Goal: Task Accomplishment & Management: Use online tool/utility

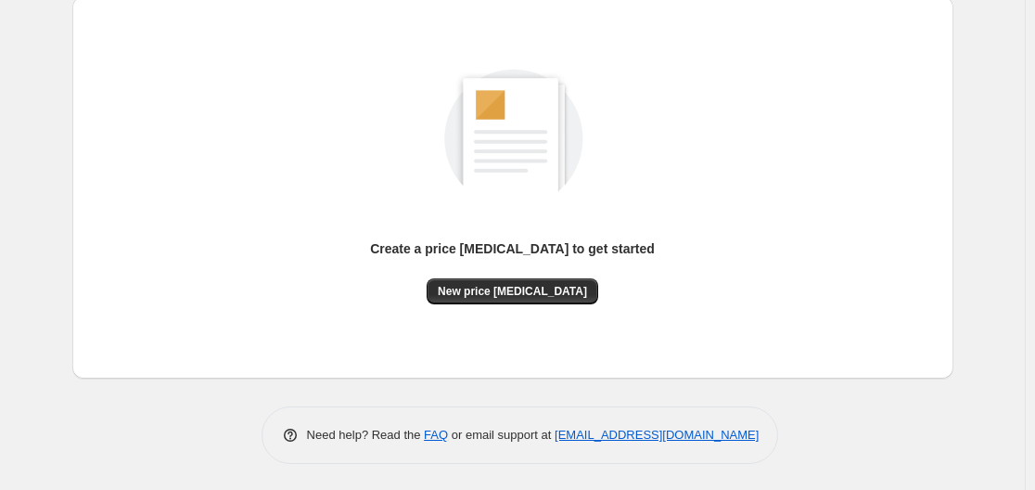
scroll to position [205, 0]
click at [526, 297] on span "New price change job" at bounding box center [512, 290] width 149 height 15
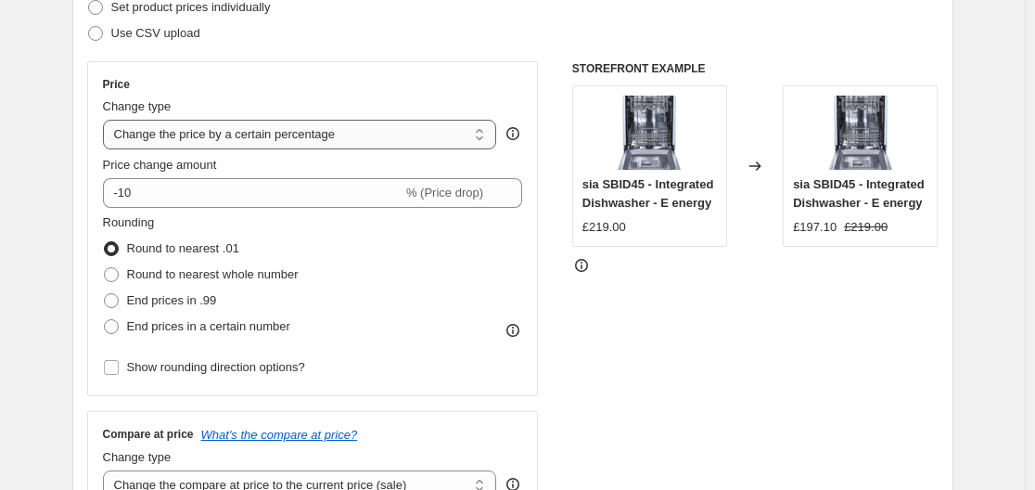
scroll to position [278, 0]
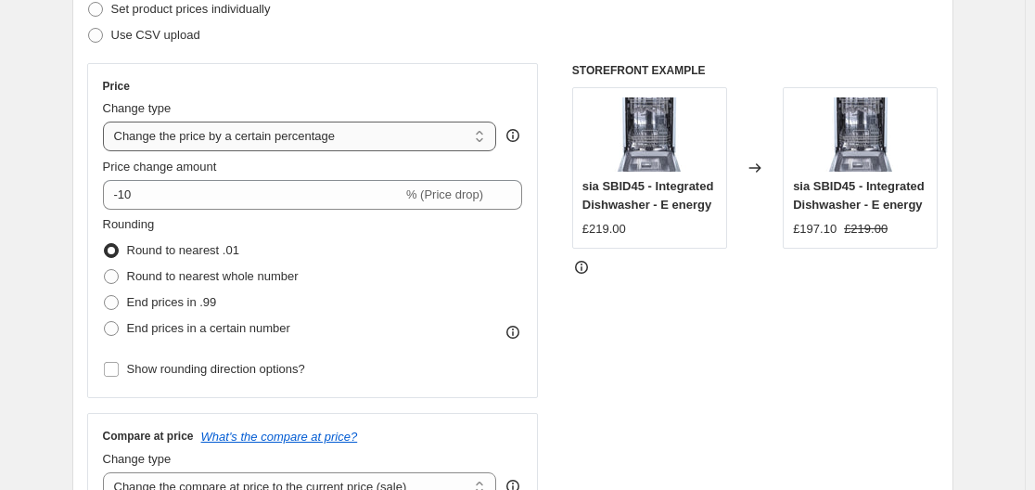
click at [295, 137] on select "Change the price to a certain amount Change the price by a certain amount Chang…" at bounding box center [300, 136] width 394 height 30
select select "to"
click at [107, 121] on select "Change the price to a certain amount Change the price by a certain amount Chang…" at bounding box center [300, 136] width 394 height 30
type input "80.00"
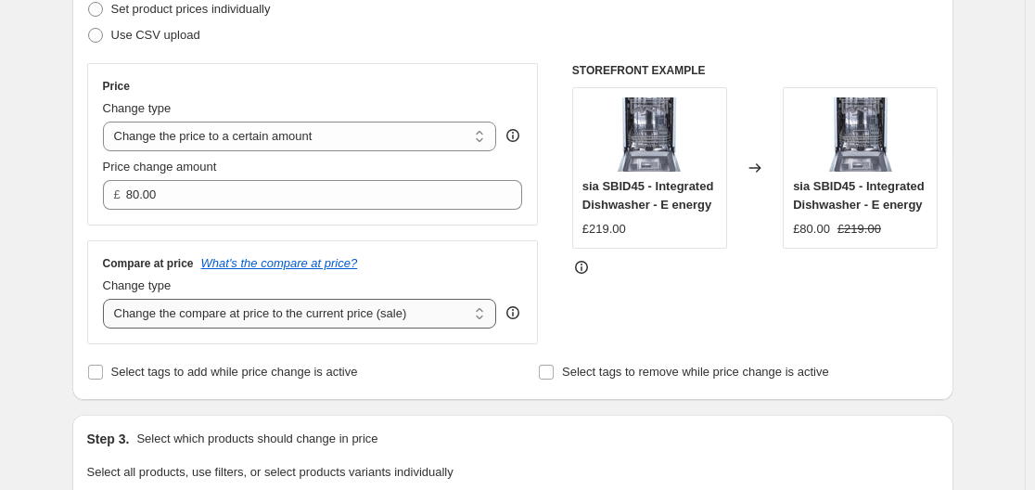
click at [213, 319] on select "Change the compare at price to the current price (sale) Change the compare at p…" at bounding box center [300, 314] width 394 height 30
select select "remove"
click at [107, 300] on select "Change the compare at price to the current price (sale) Change the compare at p…" at bounding box center [300, 314] width 394 height 30
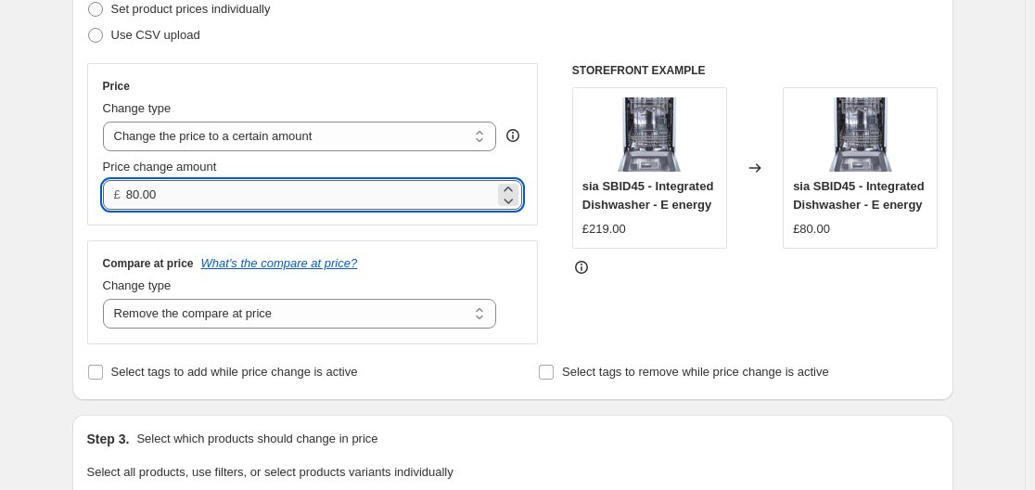
click at [212, 190] on input "80.00" at bounding box center [310, 195] width 368 height 30
click at [212, 188] on input "80.00" at bounding box center [310, 195] width 368 height 30
type input "1"
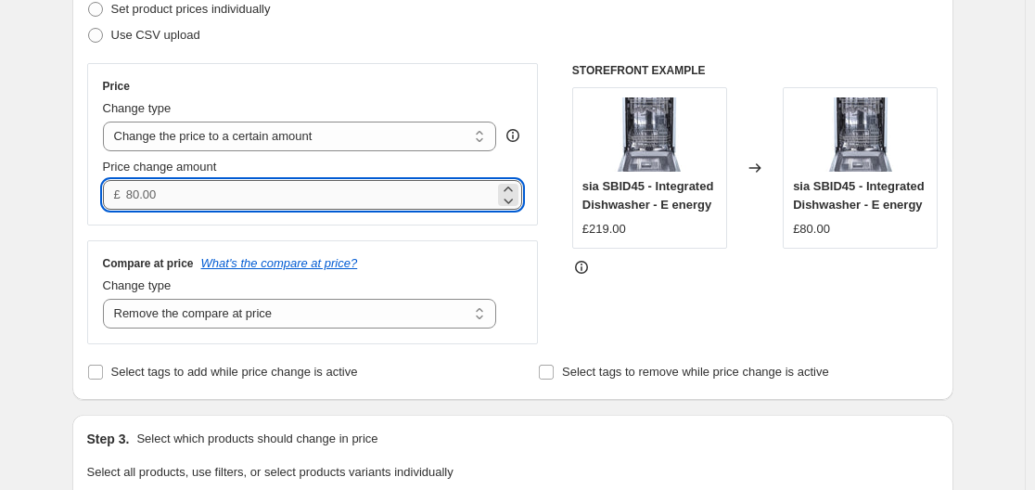
click at [250, 189] on input "Price change amount" at bounding box center [310, 195] width 368 height 30
type input "150.00"
click at [302, 224] on div "Price Change type Change the price to a certain amount Change the price by a ce…" at bounding box center [313, 144] width 452 height 162
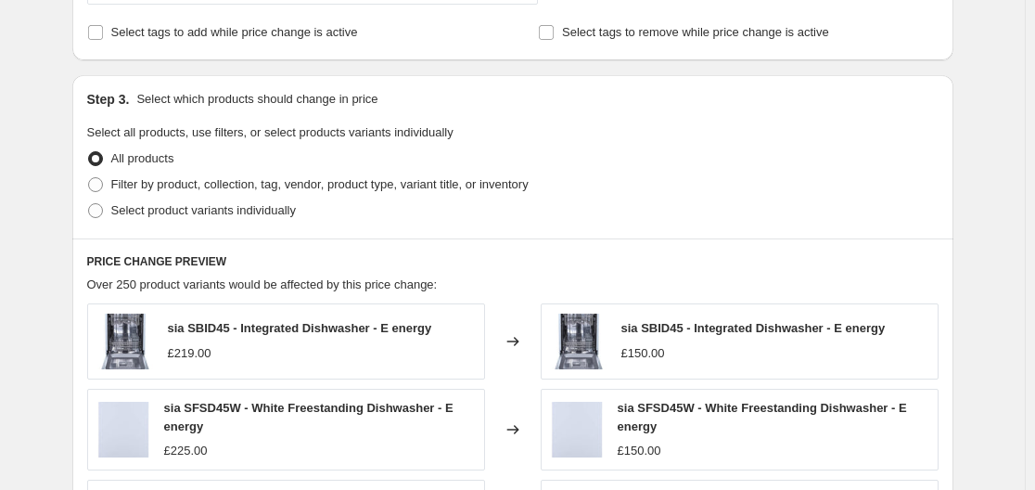
scroll to position [649, 0]
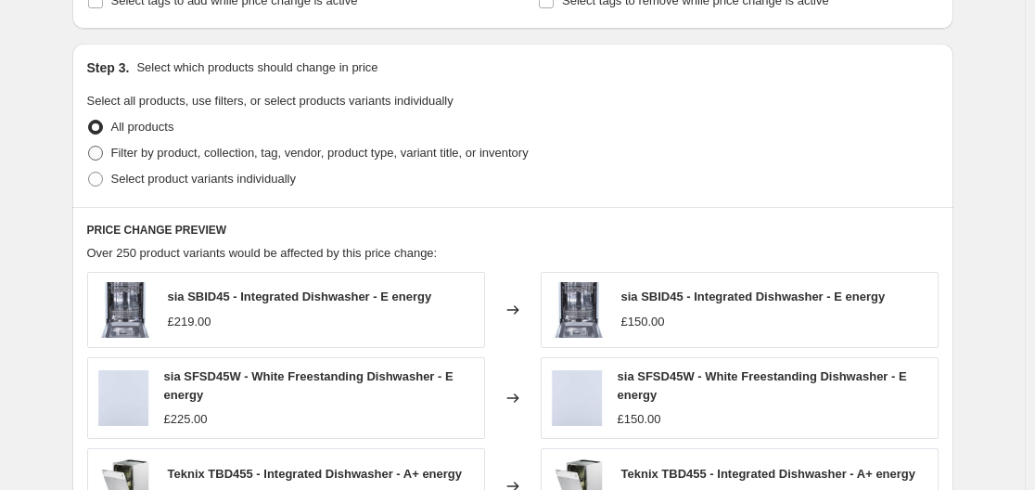
click at [148, 151] on span "Filter by product, collection, tag, vendor, product type, variant title, or inv…" at bounding box center [319, 153] width 417 height 14
click at [89, 147] on input "Filter by product, collection, tag, vendor, product type, variant title, or inv…" at bounding box center [88, 146] width 1 height 1
radio input "true"
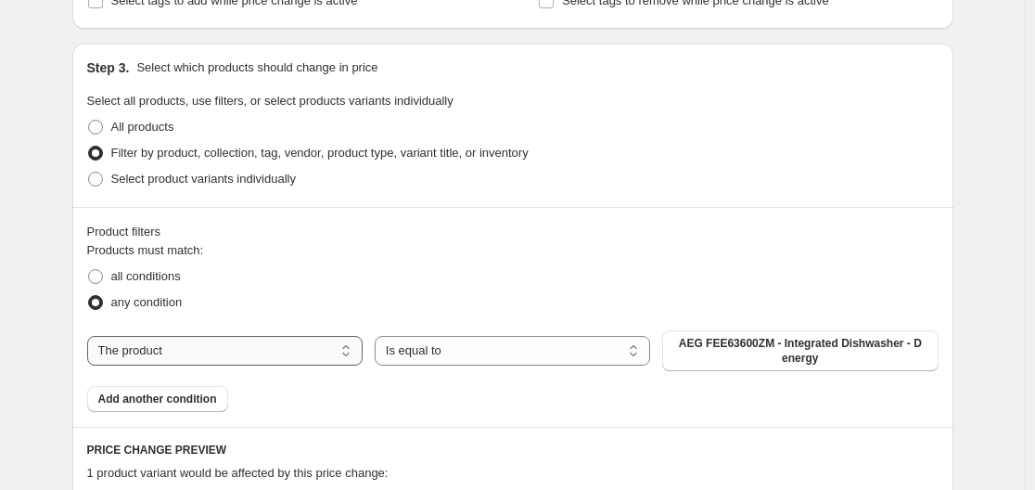
click at [231, 340] on select "The product The product's collection The product's tag The product's vendor The…" at bounding box center [224, 351] width 275 height 30
select select "collection"
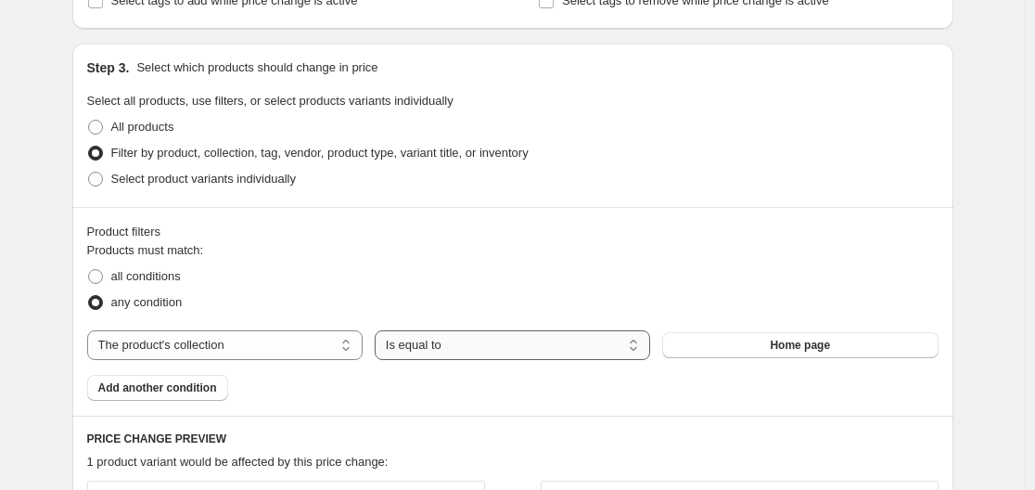
click at [575, 343] on select "Is equal to Is not equal to" at bounding box center [512, 345] width 275 height 30
drag, startPoint x: 572, startPoint y: 345, endPoint x: 591, endPoint y: 350, distance: 19.1
click at [572, 345] on select "Is equal to Is not equal to" at bounding box center [512, 345] width 275 height 30
click at [747, 351] on button "Home page" at bounding box center [799, 345] width 275 height 26
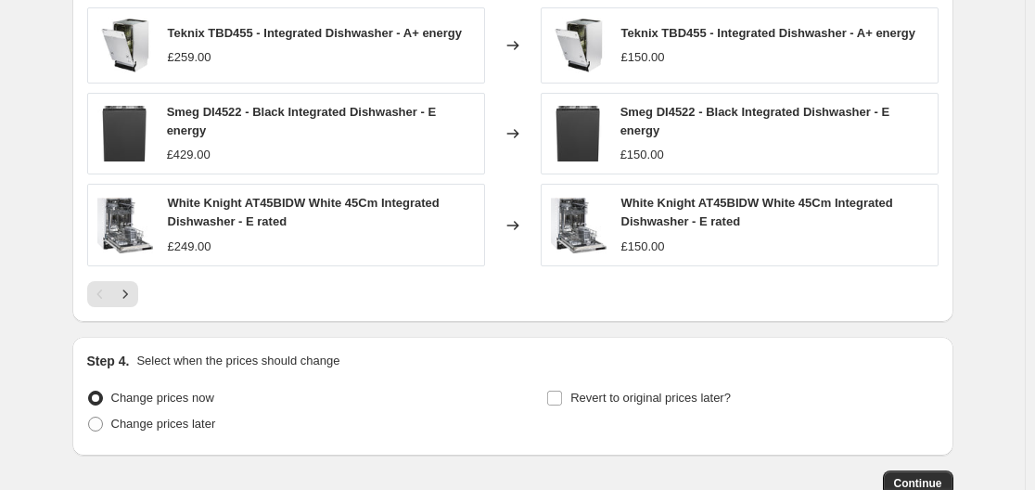
scroll to position [1391, 0]
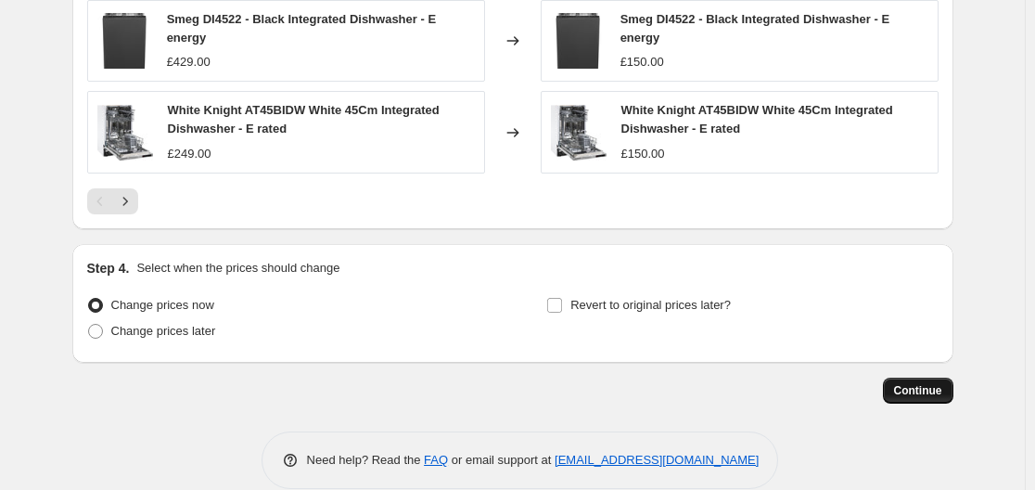
click at [931, 395] on span "Continue" at bounding box center [918, 390] width 48 height 15
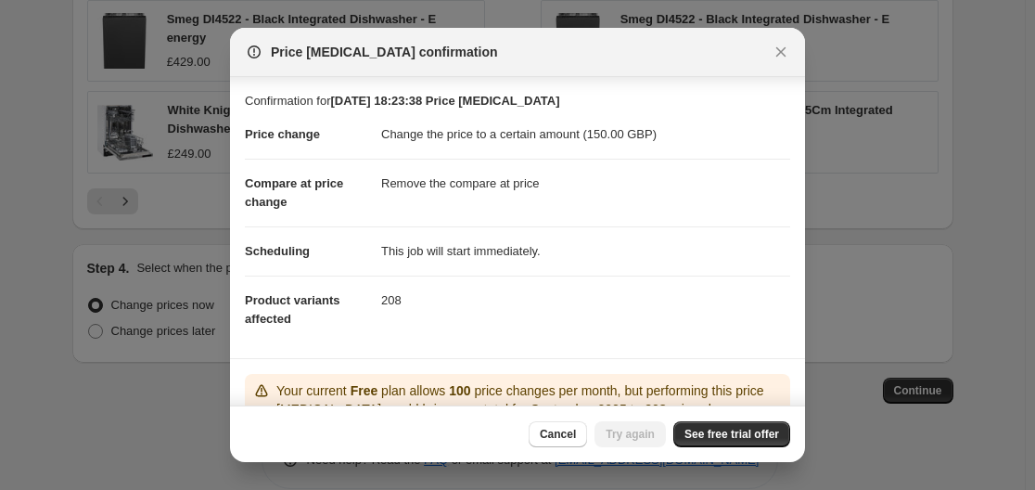
scroll to position [158, 0]
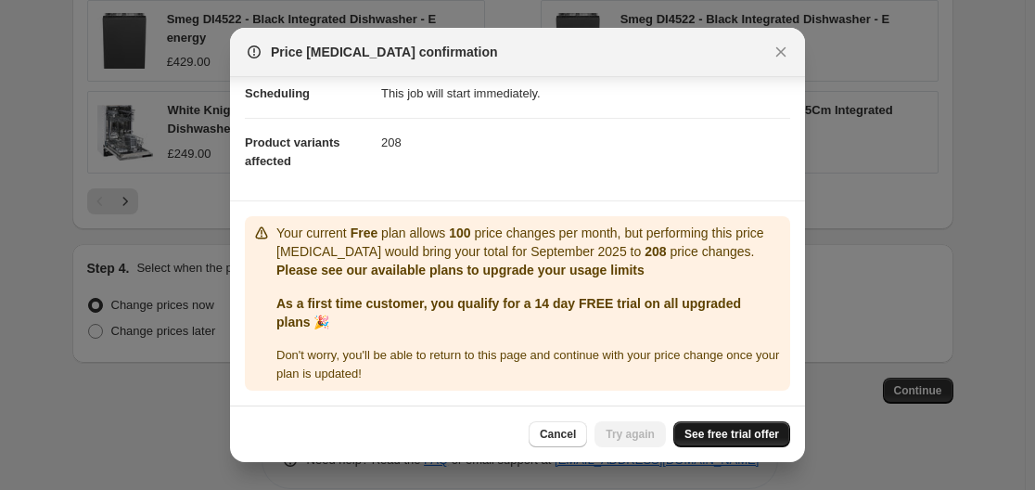
click at [714, 439] on span "See free trial offer" at bounding box center [731, 434] width 95 height 15
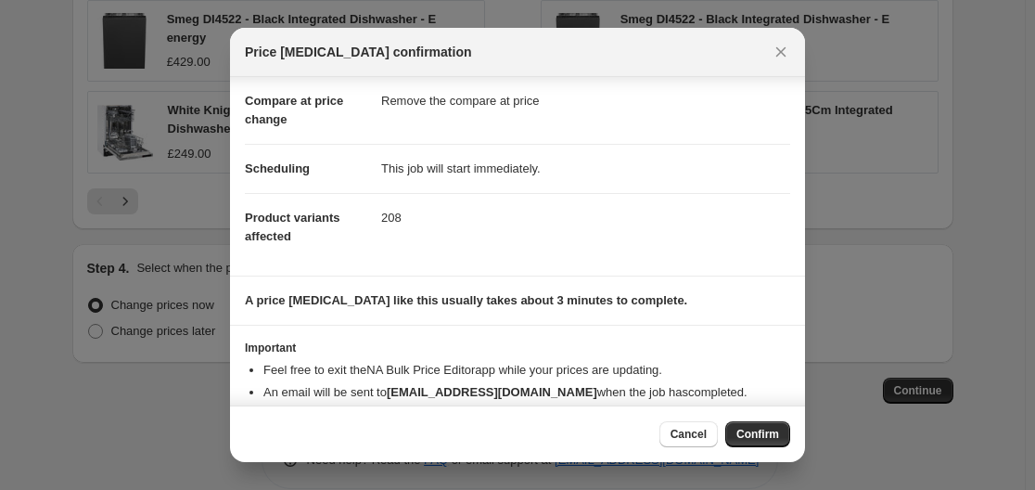
scroll to position [120, 0]
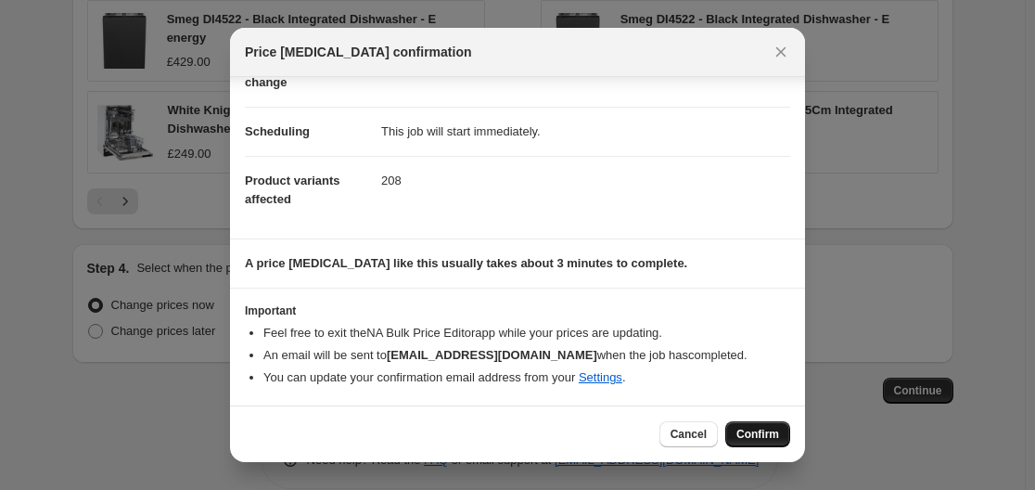
click at [758, 433] on span "Confirm" at bounding box center [757, 434] width 43 height 15
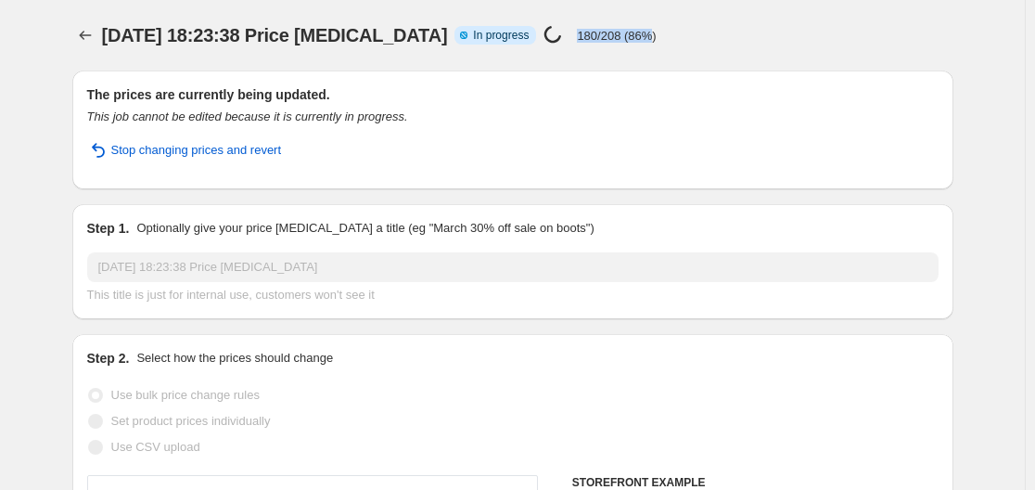
drag, startPoint x: 546, startPoint y: 22, endPoint x: 649, endPoint y: 32, distance: 103.4
click at [649, 32] on div "Price change job in progress... 180/208 (86%)" at bounding box center [599, 35] width 112 height 21
click at [650, 32] on p "180/208 (86%)" at bounding box center [616, 36] width 79 height 14
drag, startPoint x: 682, startPoint y: 56, endPoint x: 561, endPoint y: 38, distance: 121.8
click at [561, 38] on div "1. Sept. 2025, 18:23:38 Price change job. This page is ready 1. Sept. 2025, 18:…" at bounding box center [512, 35] width 881 height 70
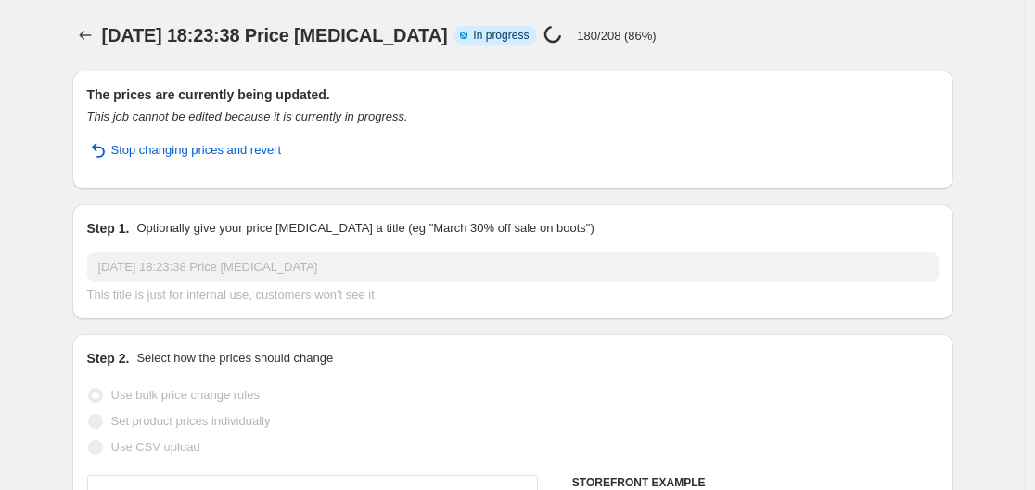
drag, startPoint x: 563, startPoint y: 40, endPoint x: 563, endPoint y: 115, distance: 75.1
click at [564, 40] on div "Price change job in progress... 180/208 (86%)" at bounding box center [599, 35] width 112 height 21
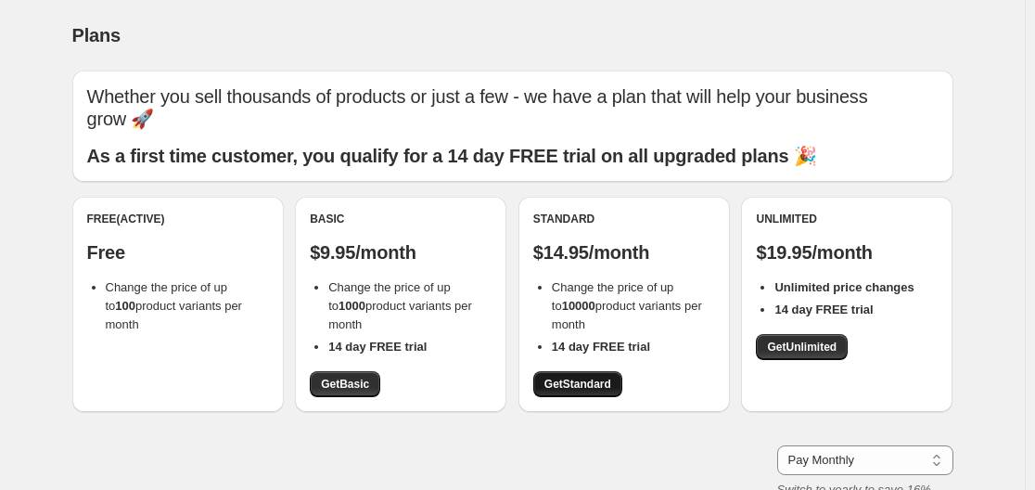
click at [568, 390] on span "Get Standard" at bounding box center [577, 384] width 67 height 15
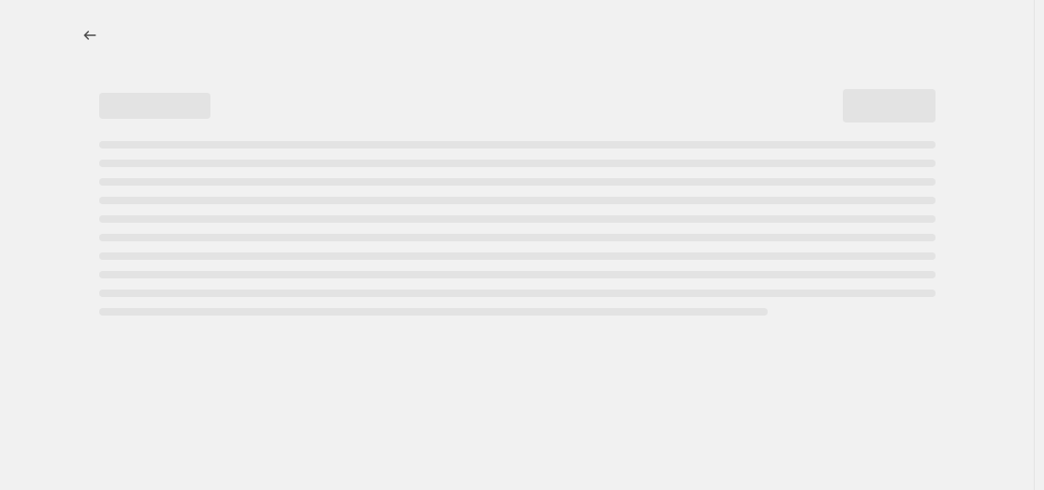
select select "remove"
select select "collection"
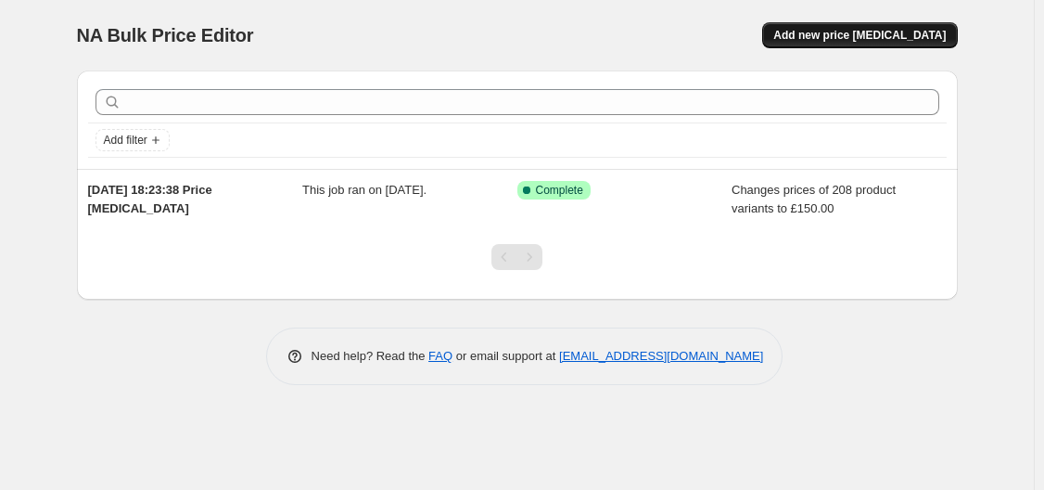
click at [844, 32] on span "Add new price change job" at bounding box center [859, 35] width 172 height 15
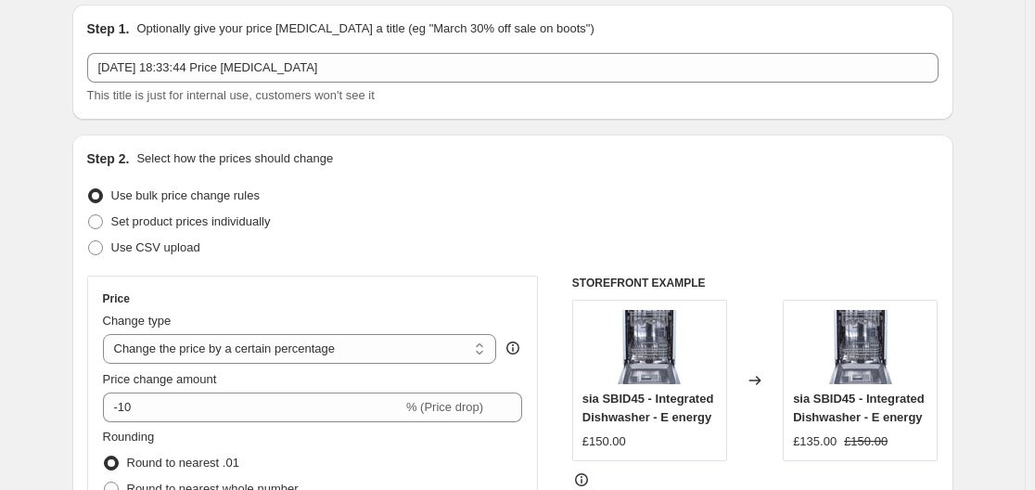
scroll to position [93, 0]
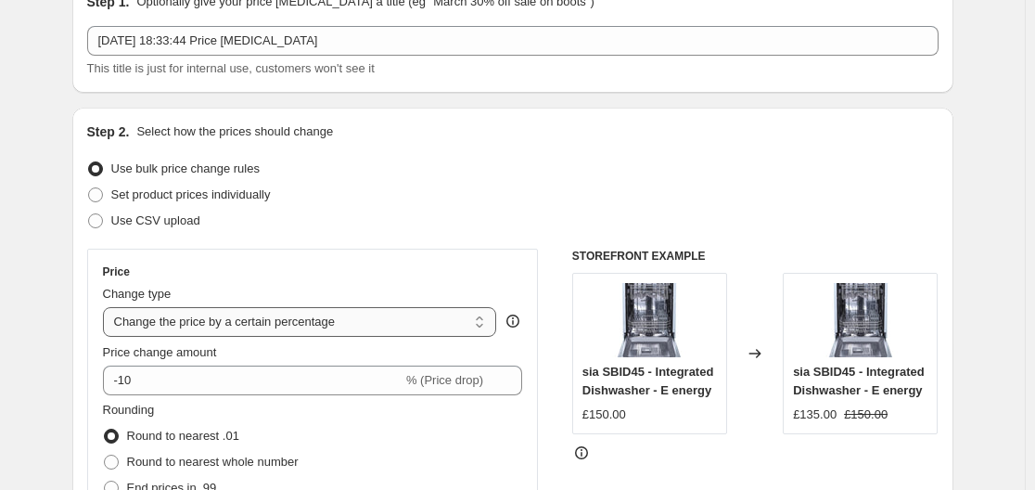
click at [252, 322] on select "Change the price to a certain amount Change the price by a certain amount Chang…" at bounding box center [300, 322] width 394 height 30
select select "to"
click at [107, 307] on select "Change the price to a certain amount Change the price by a certain amount Chang…" at bounding box center [300, 322] width 394 height 30
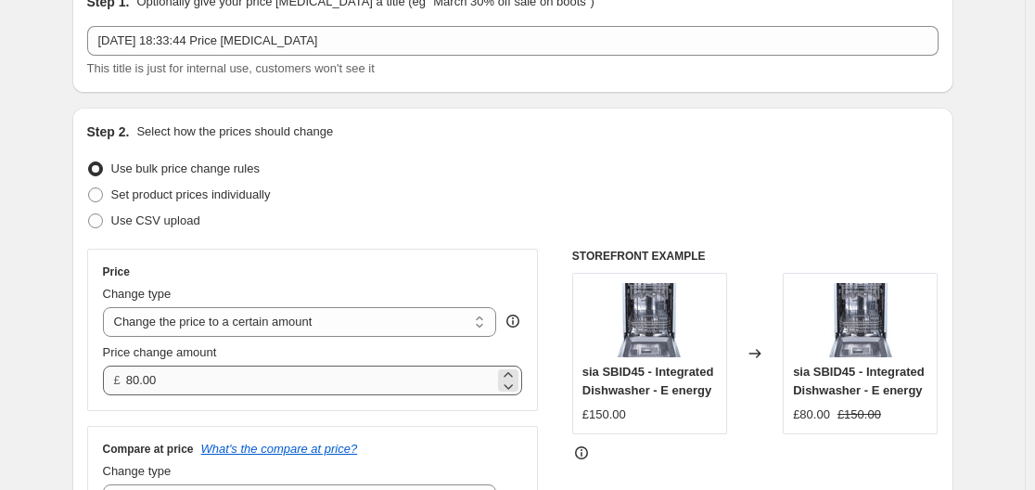
scroll to position [185, 0]
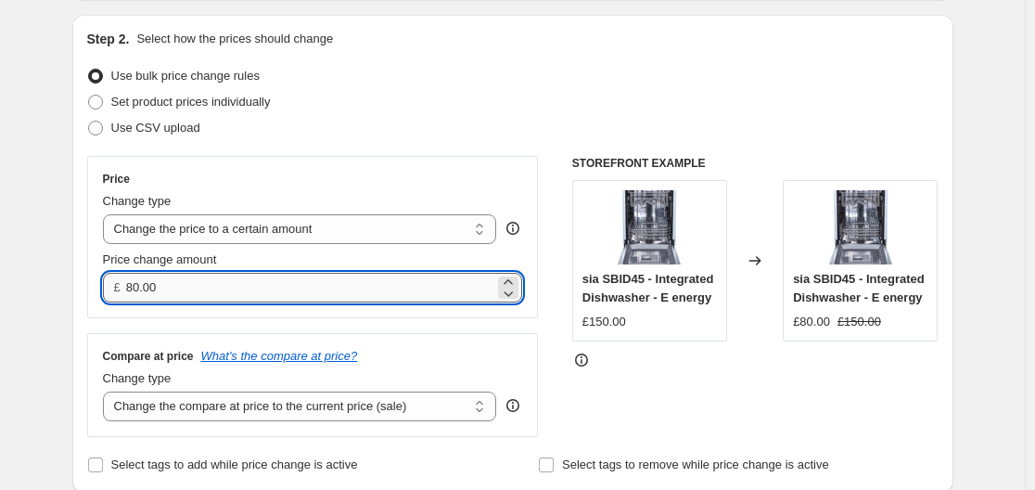
click at [248, 300] on input "80.00" at bounding box center [310, 288] width 368 height 30
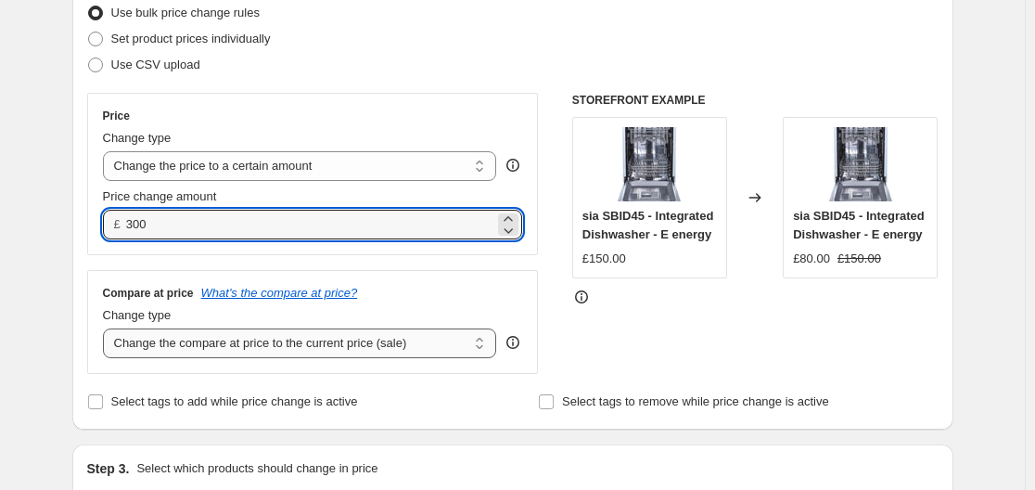
scroll to position [278, 0]
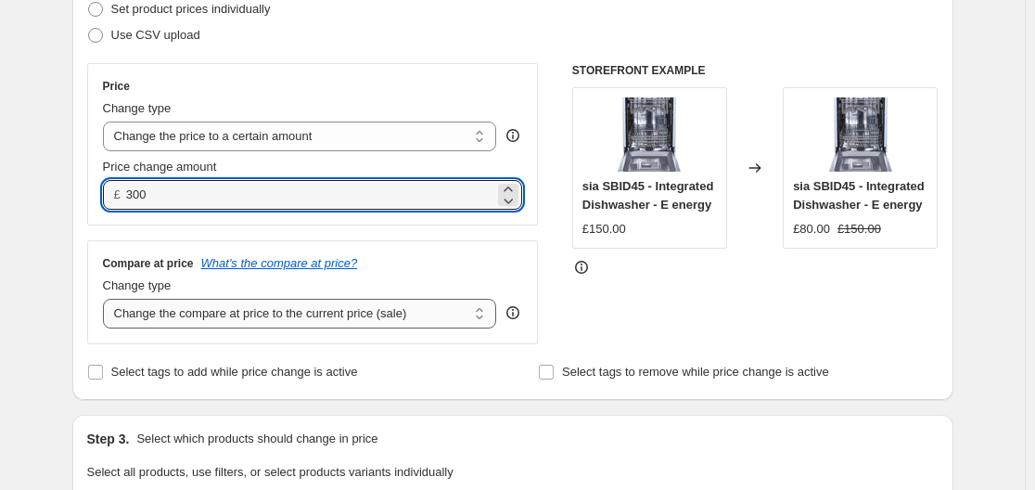
type input "300.00"
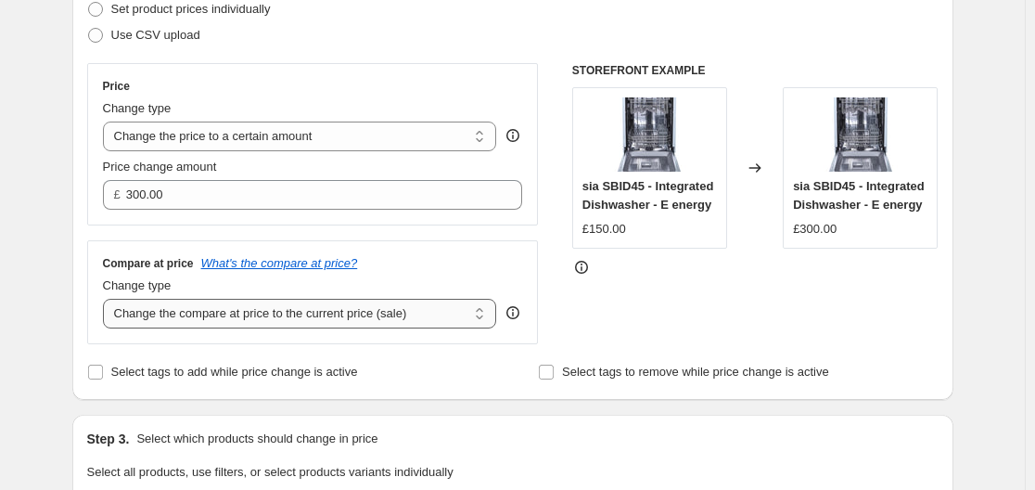
click at [321, 315] on select "Change the compare at price to the current price (sale) Change the compare at p…" at bounding box center [300, 314] width 394 height 30
select select "no_change"
click at [107, 300] on select "Change the compare at price to the current price (sale) Change the compare at p…" at bounding box center [300, 314] width 394 height 30
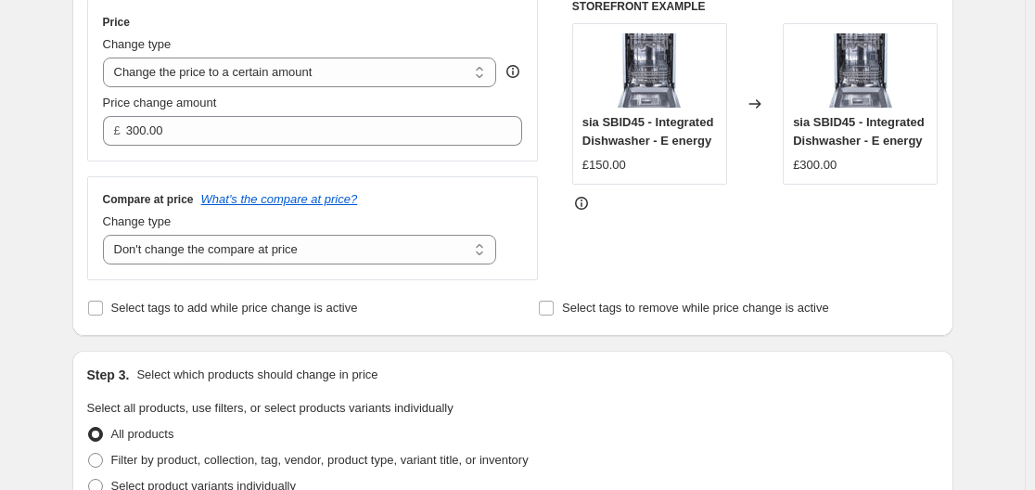
scroll to position [464, 0]
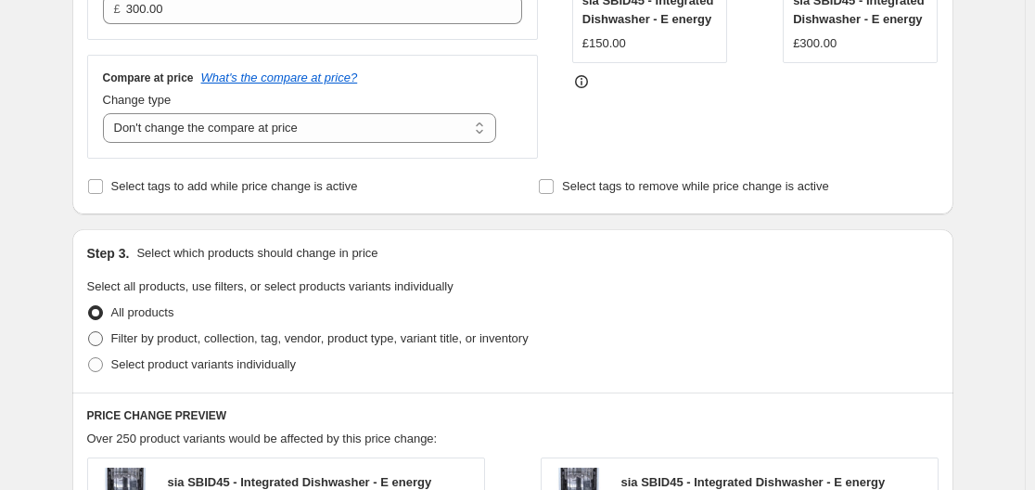
click at [309, 341] on span "Filter by product, collection, tag, vendor, product type, variant title, or inv…" at bounding box center [319, 338] width 417 height 14
click at [89, 332] on input "Filter by product, collection, tag, vendor, product type, variant title, or inv…" at bounding box center [88, 331] width 1 height 1
radio input "true"
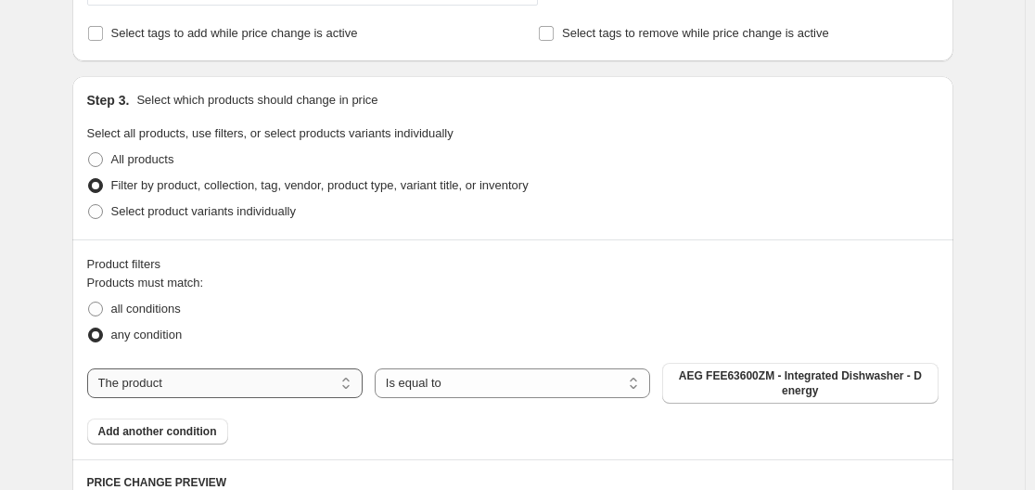
scroll to position [649, 0]
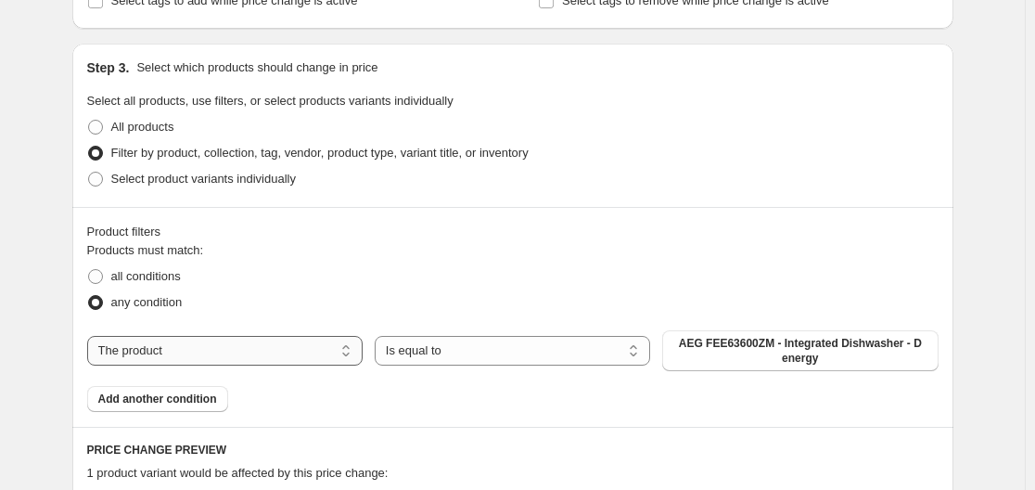
click at [246, 347] on select "The product The product's collection The product's tag The product's vendor The…" at bounding box center [224, 351] width 275 height 30
select select "collection"
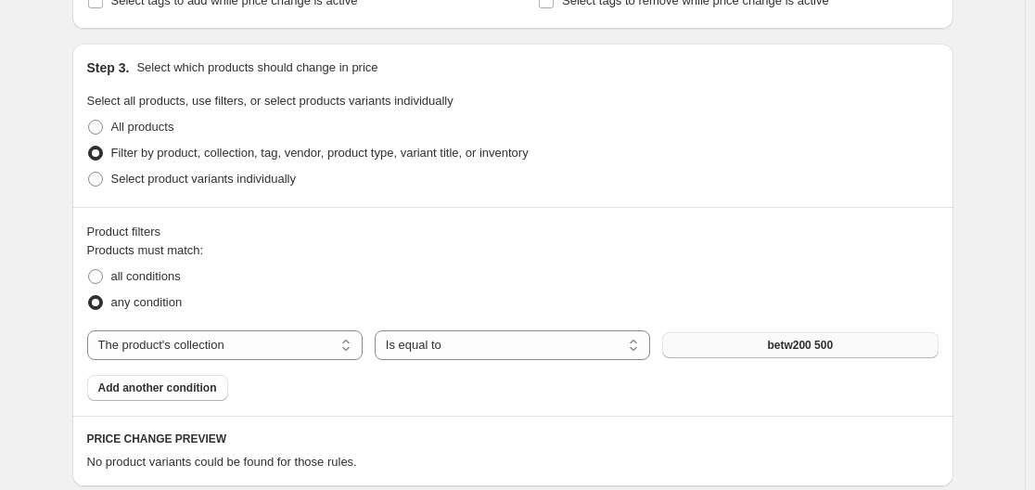
click at [737, 341] on button "betw200 500" at bounding box center [799, 345] width 275 height 26
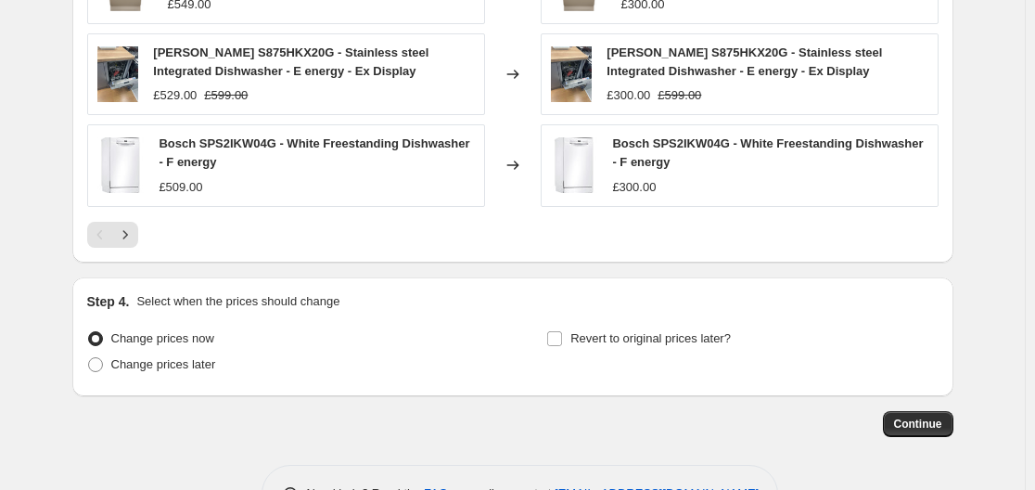
scroll to position [1391, 0]
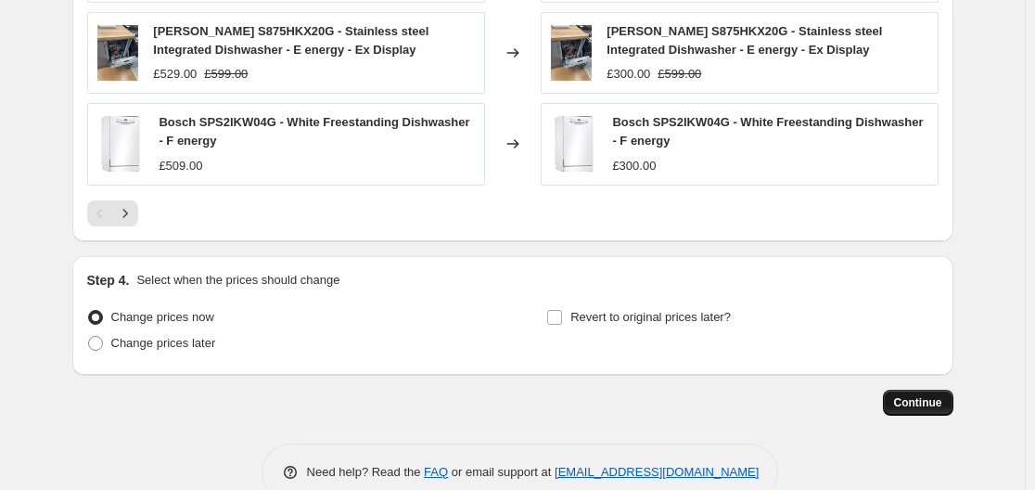
click at [914, 397] on span "Continue" at bounding box center [918, 402] width 48 height 15
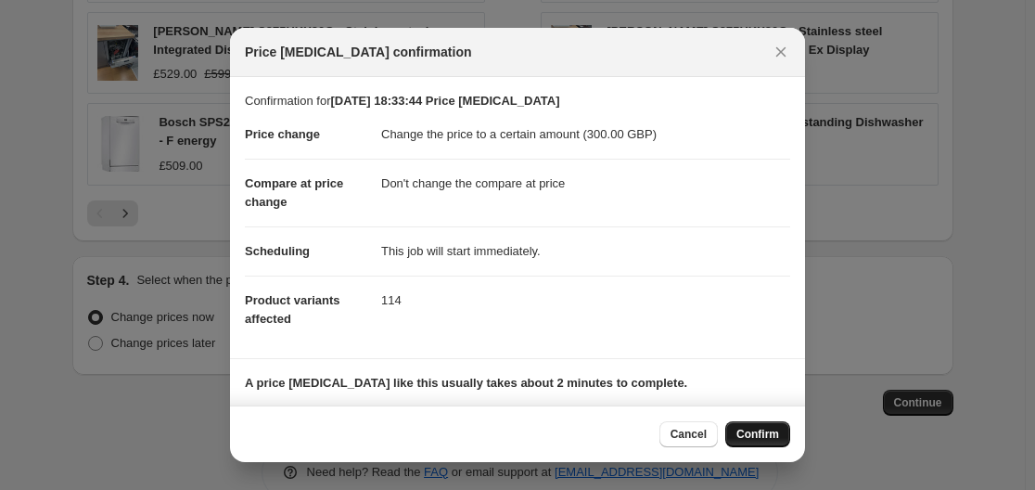
click at [757, 427] on button "Confirm" at bounding box center [757, 434] width 65 height 26
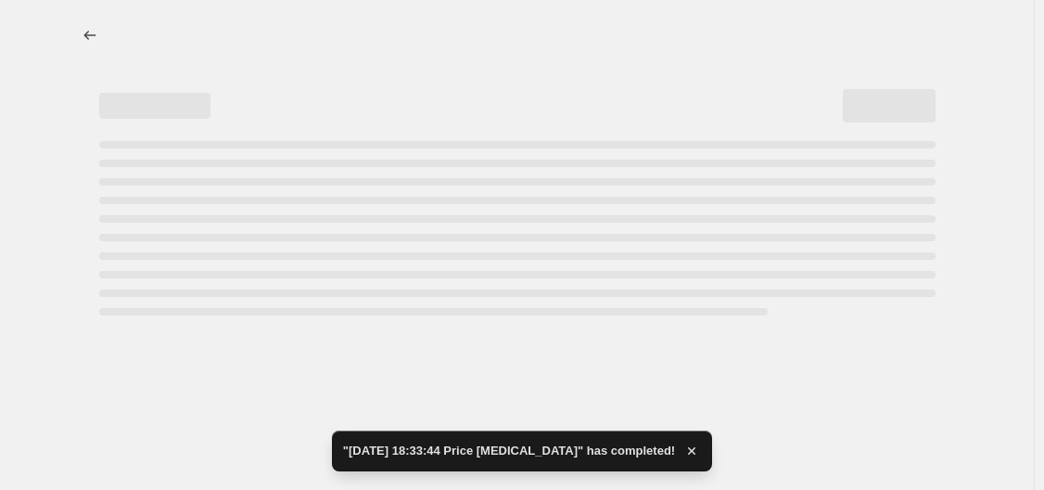
click at [426, 27] on div at bounding box center [517, 35] width 881 height 26
select select "no_change"
select select "collection"
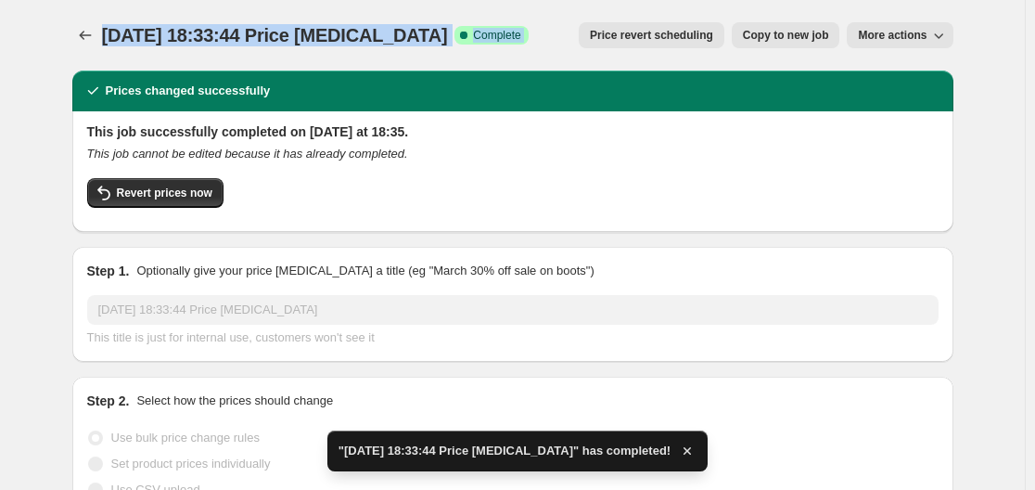
click at [426, 27] on span "[DATE] 18:33:44 Price [MEDICAL_DATA]" at bounding box center [275, 35] width 346 height 20
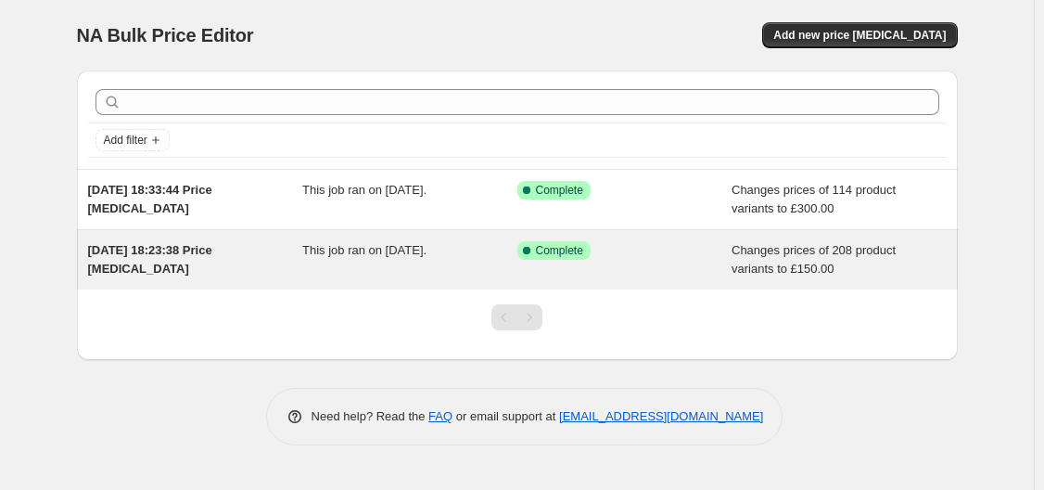
click at [427, 246] on span "This job ran on [DATE]." at bounding box center [364, 250] width 124 height 14
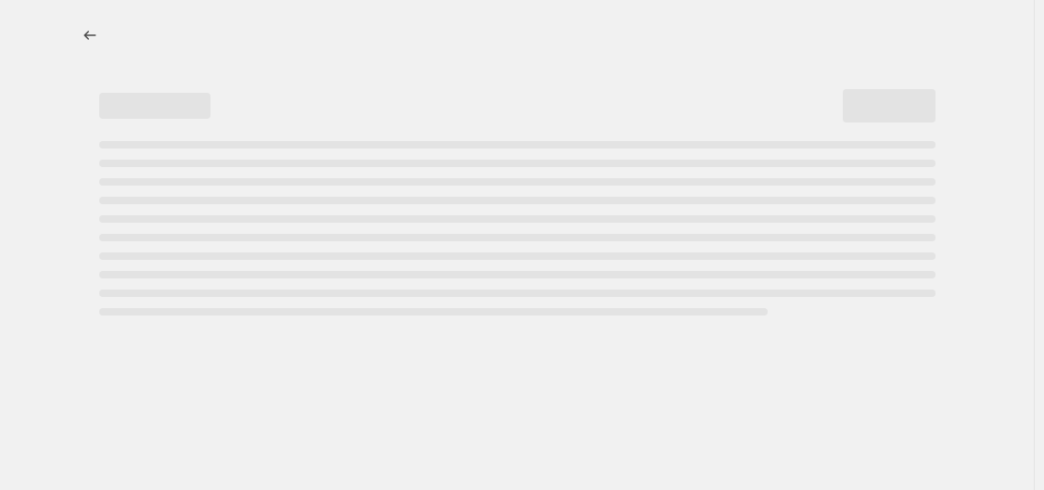
select select "remove"
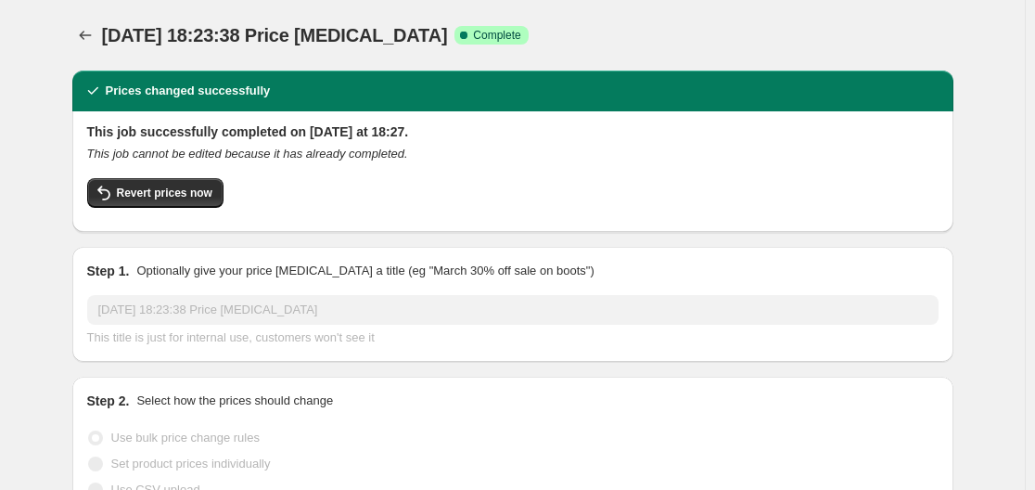
select select "collection"
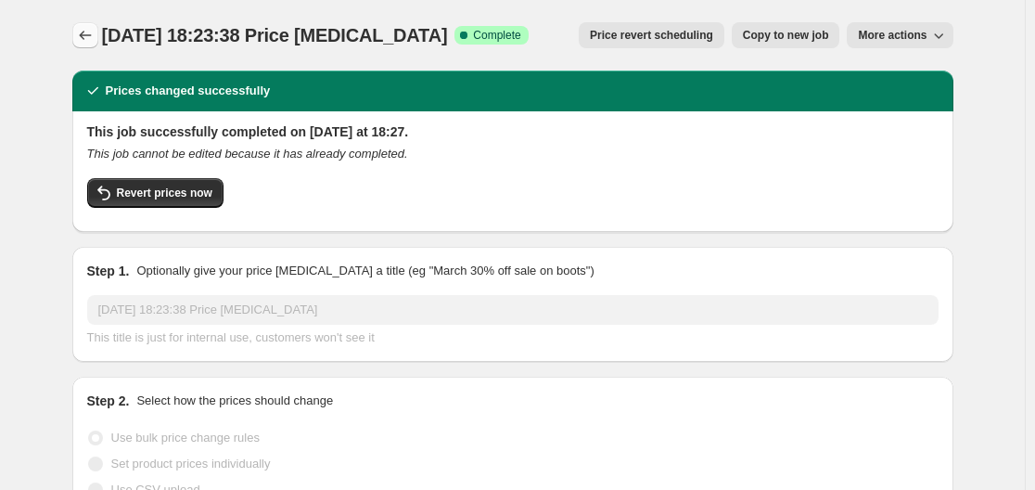
click at [83, 40] on icon "Price change jobs" at bounding box center [85, 35] width 19 height 19
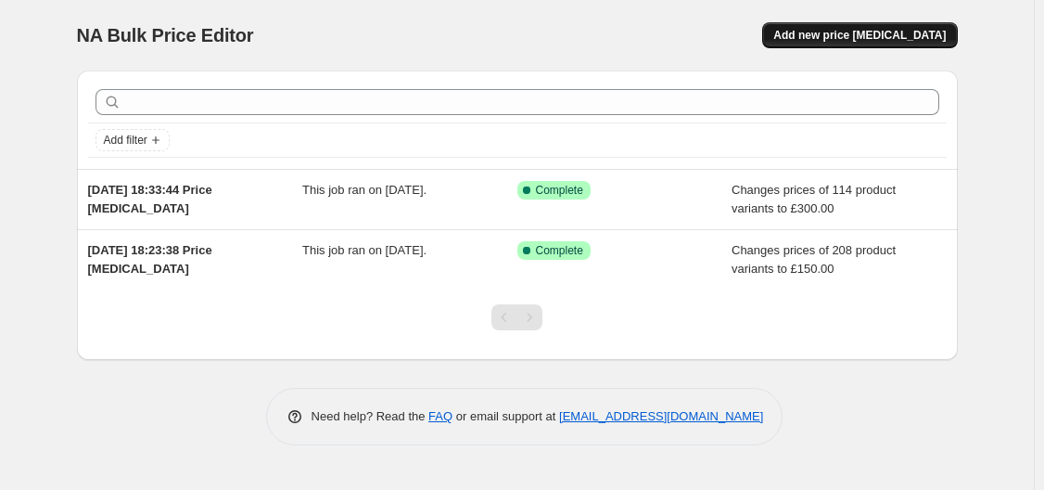
click at [846, 23] on button "Add new price [MEDICAL_DATA]" at bounding box center [859, 35] width 195 height 26
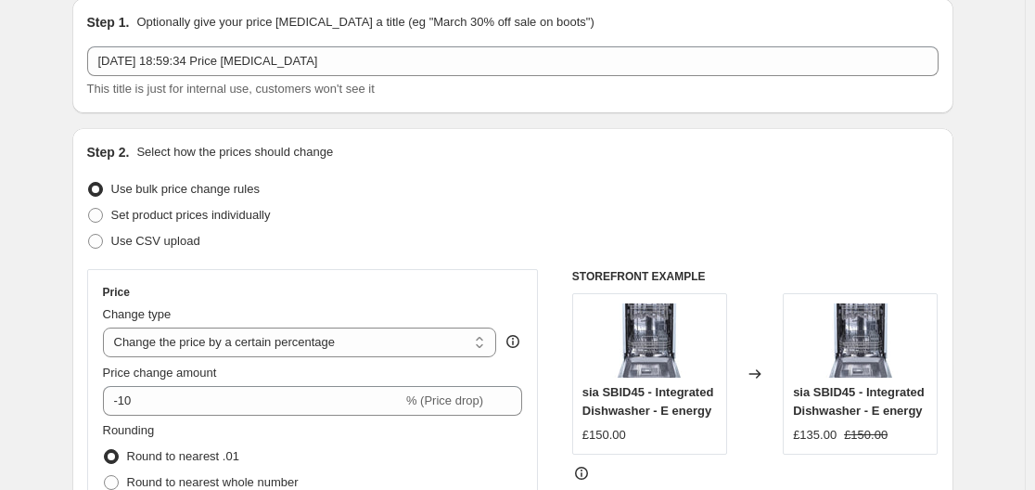
scroll to position [93, 0]
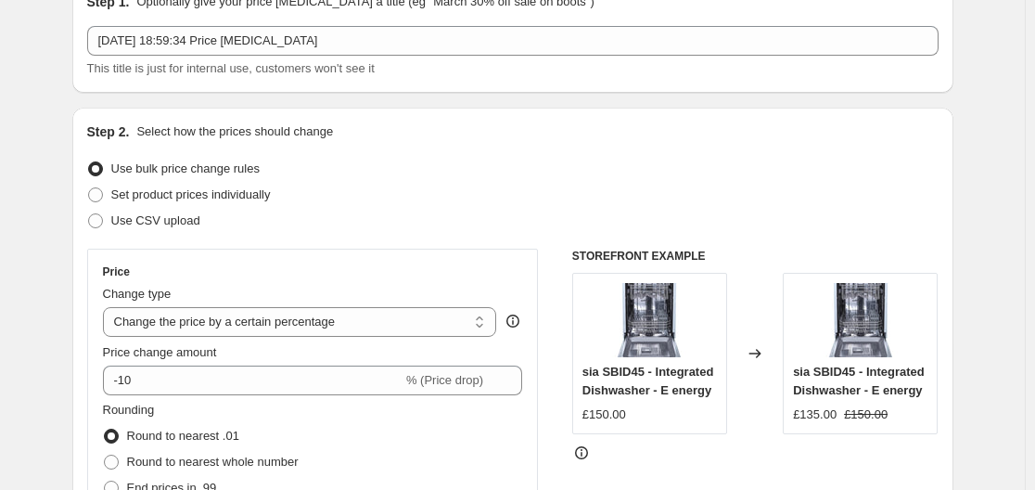
click at [386, 304] on div "Change type Change the price to a certain amount Change the price by a certain …" at bounding box center [300, 311] width 394 height 52
click at [387, 316] on select "Change the price to a certain amount Change the price by a certain amount Chang…" at bounding box center [300, 322] width 394 height 30
select select "to"
click at [107, 307] on select "Change the price to a certain amount Change the price by a certain amount Chang…" at bounding box center [300, 322] width 394 height 30
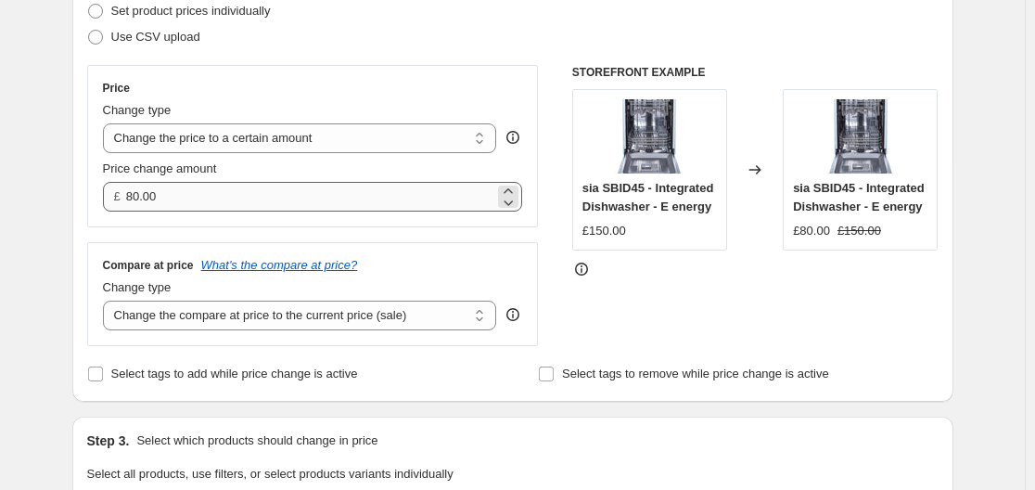
scroll to position [278, 0]
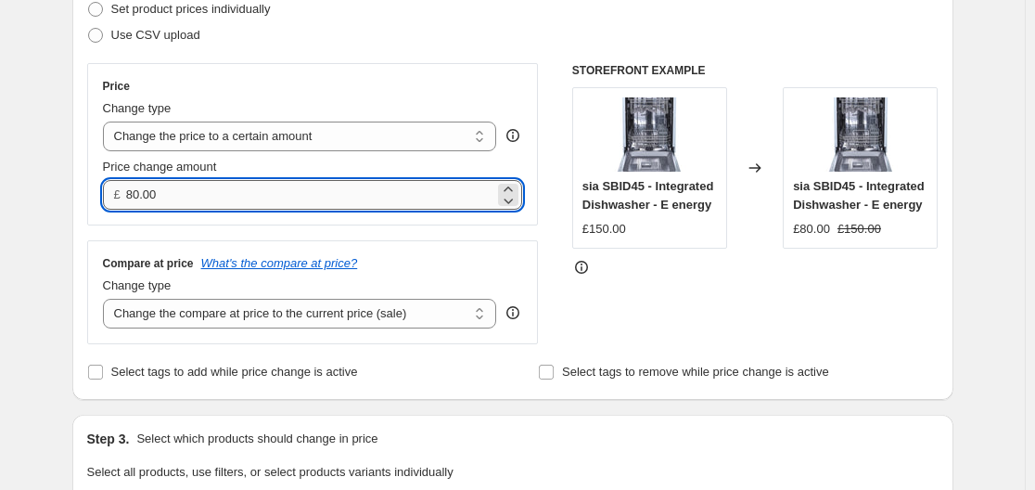
click at [287, 202] on input "80.00" at bounding box center [310, 195] width 368 height 30
click at [287, 201] on input "80.00" at bounding box center [310, 195] width 368 height 30
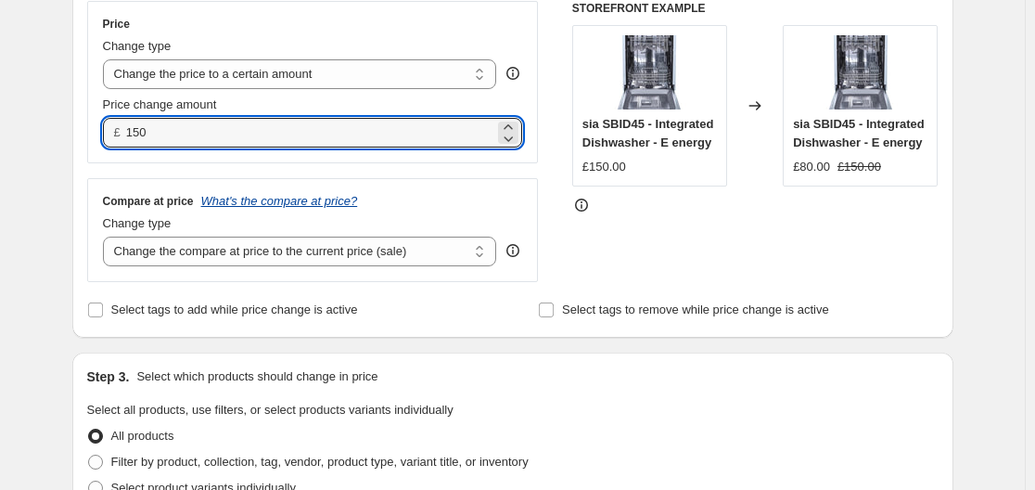
scroll to position [371, 0]
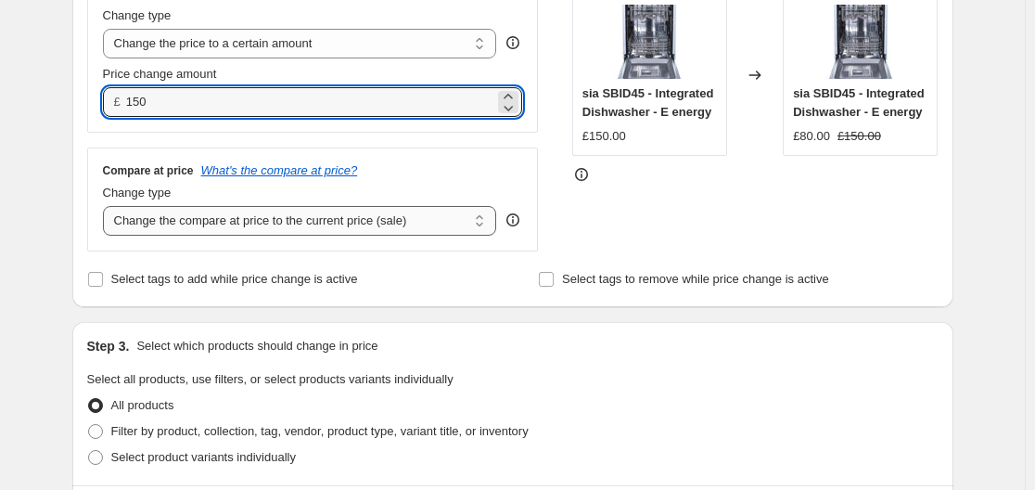
type input "150.00"
click at [316, 236] on select "Change the compare at price to the current price (sale) Change the compare at p…" at bounding box center [300, 221] width 394 height 30
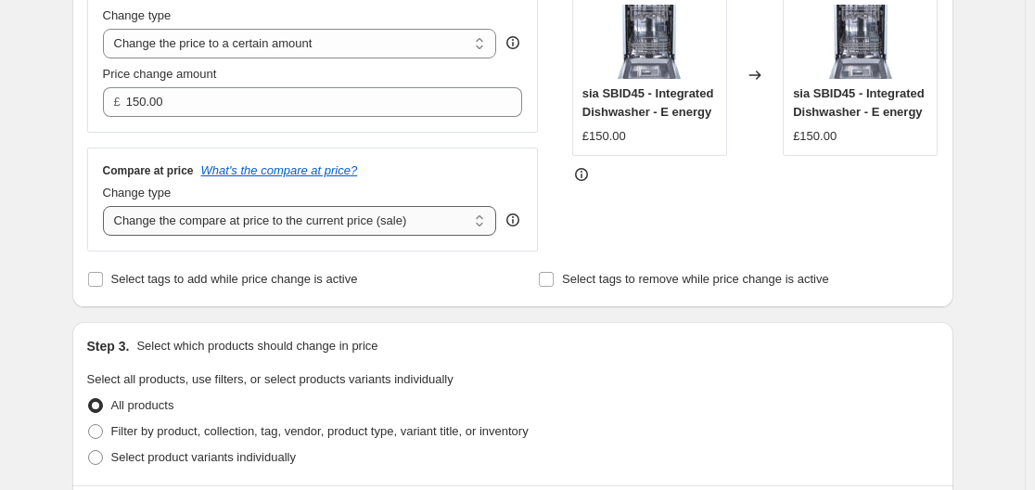
click at [318, 228] on select "Change the compare at price to the current price (sale) Change the compare at p…" at bounding box center [300, 221] width 394 height 30
select select "remove"
click at [107, 207] on select "Change the compare at price to the current price (sale) Change the compare at p…" at bounding box center [300, 221] width 394 height 30
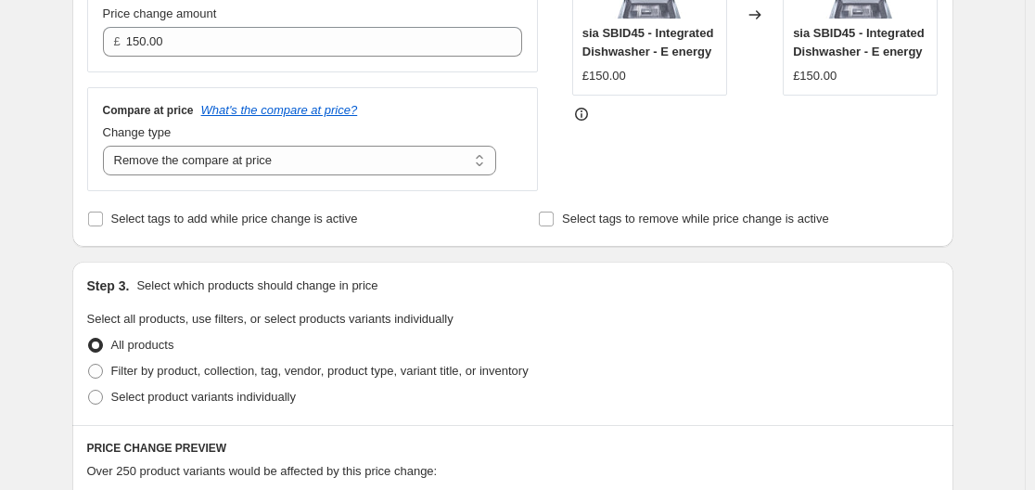
scroll to position [464, 0]
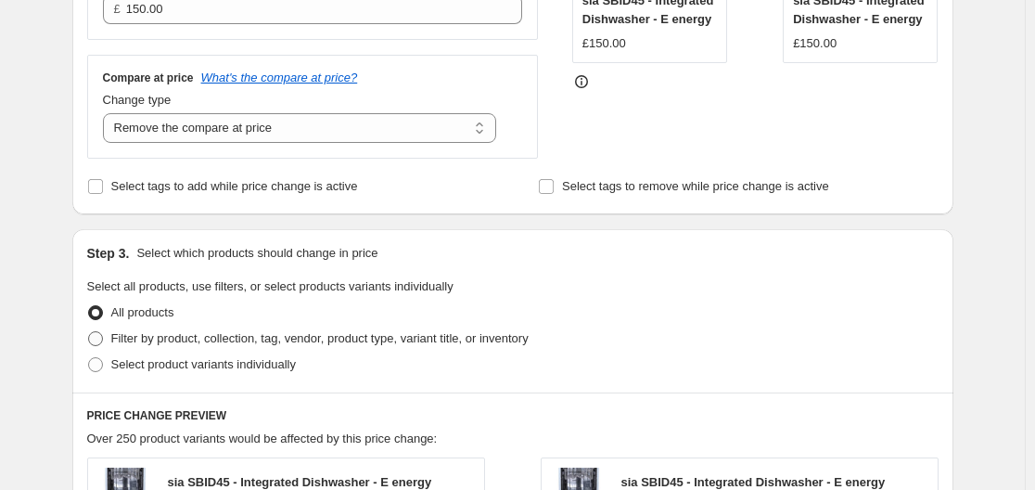
click at [233, 339] on span "Filter by product, collection, tag, vendor, product type, variant title, or inv…" at bounding box center [319, 338] width 417 height 14
click at [89, 332] on input "Filter by product, collection, tag, vendor, product type, variant title, or inv…" at bounding box center [88, 331] width 1 height 1
radio input "true"
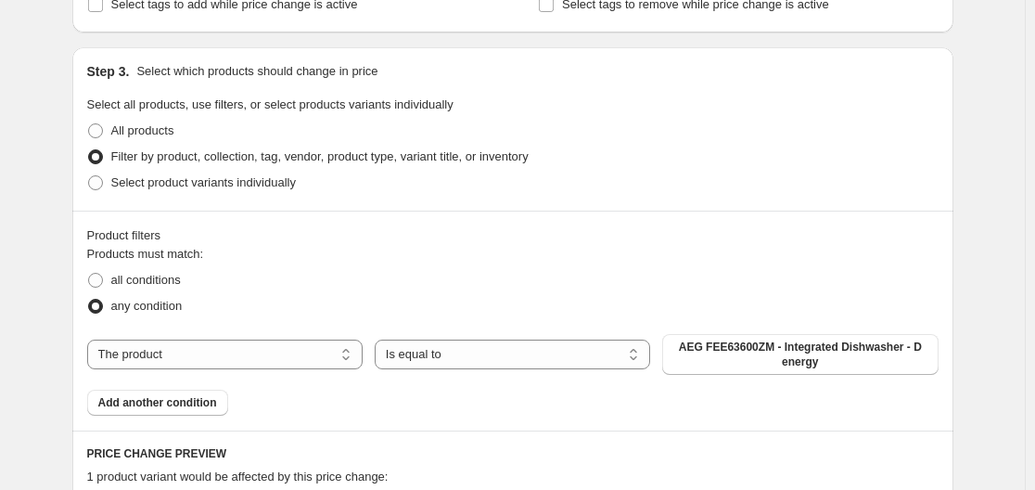
scroll to position [649, 0]
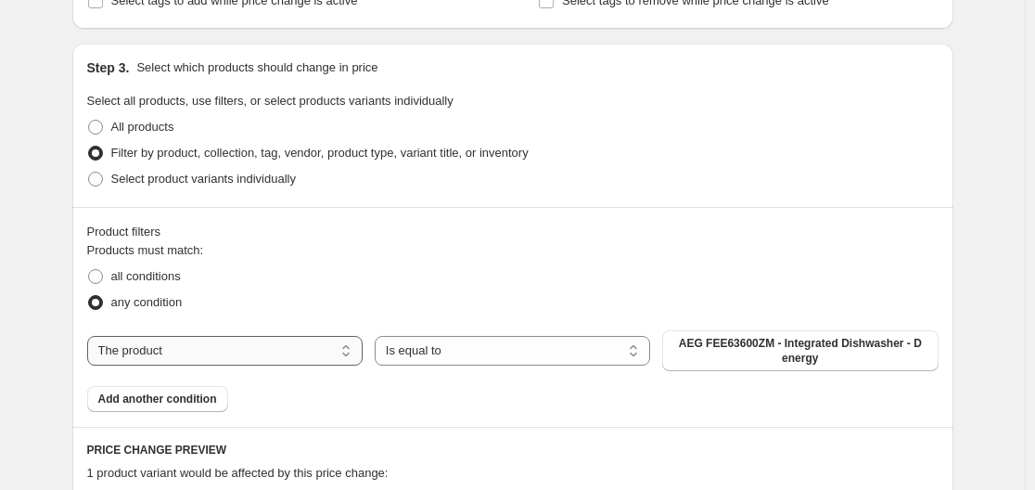
click at [306, 351] on select "The product The product's collection The product's tag The product's vendor The…" at bounding box center [224, 351] width 275 height 30
select select "collection"
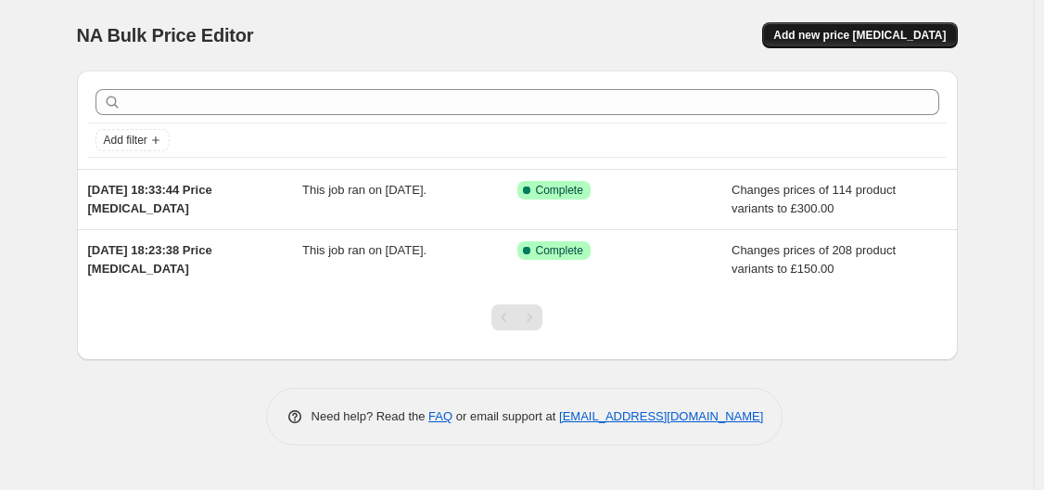
click at [818, 34] on span "Add new price [MEDICAL_DATA]" at bounding box center [859, 35] width 172 height 15
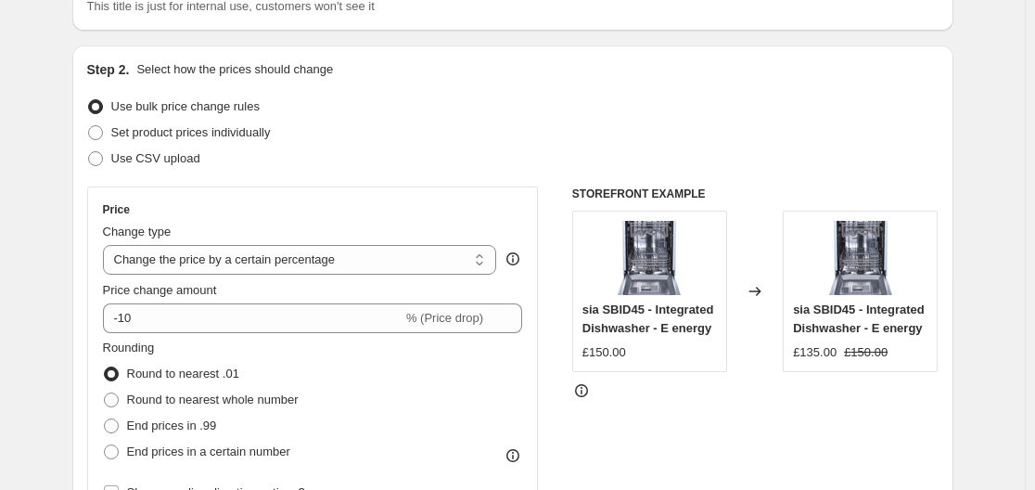
scroll to position [278, 0]
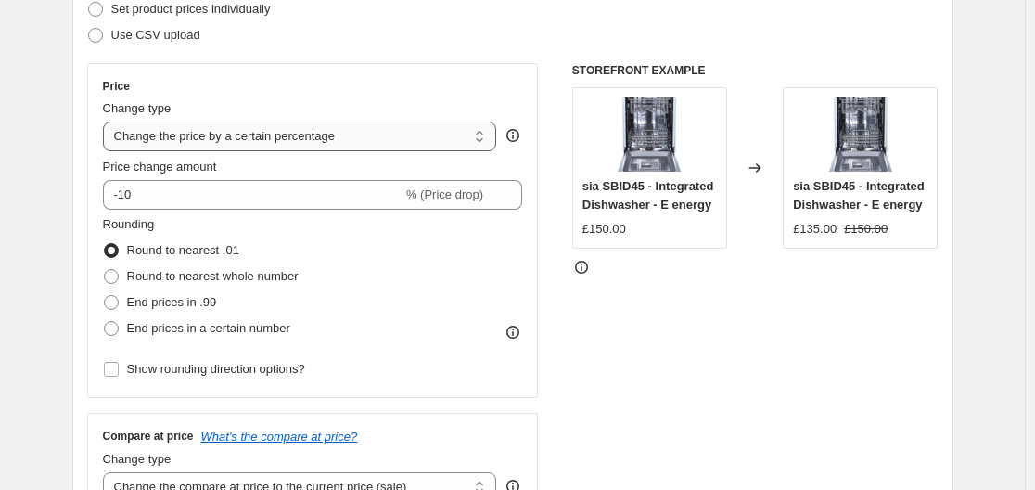
click at [285, 133] on select "Change the price to a certain amount Change the price by a certain amount Chang…" at bounding box center [300, 136] width 394 height 30
select select "to"
click at [107, 121] on select "Change the price to a certain amount Change the price by a certain amount Chang…" at bounding box center [300, 136] width 394 height 30
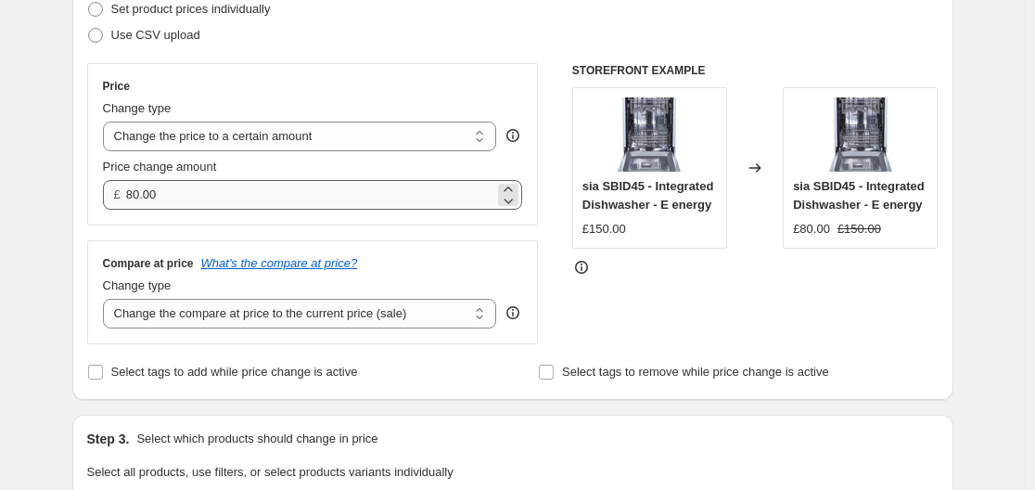
type input "80.00"
click at [280, 308] on select "Change the compare at price to the current price (sale) Change the compare at p…" at bounding box center [300, 314] width 394 height 30
select select "remove"
click at [107, 300] on select "Change the compare at price to the current price (sale) Change the compare at p…" at bounding box center [300, 314] width 394 height 30
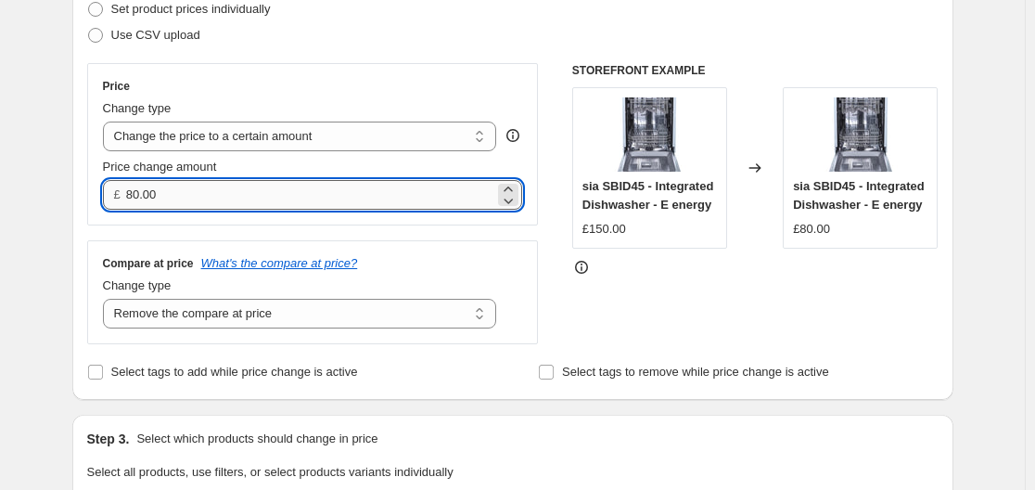
click at [303, 192] on input "80.00" at bounding box center [310, 195] width 368 height 30
click at [304, 192] on input "80.00" at bounding box center [310, 195] width 368 height 30
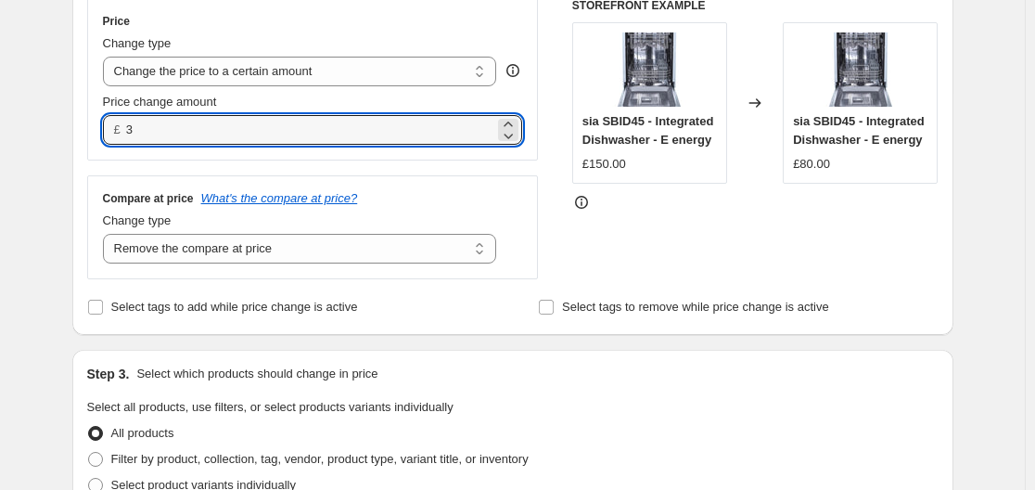
scroll to position [371, 0]
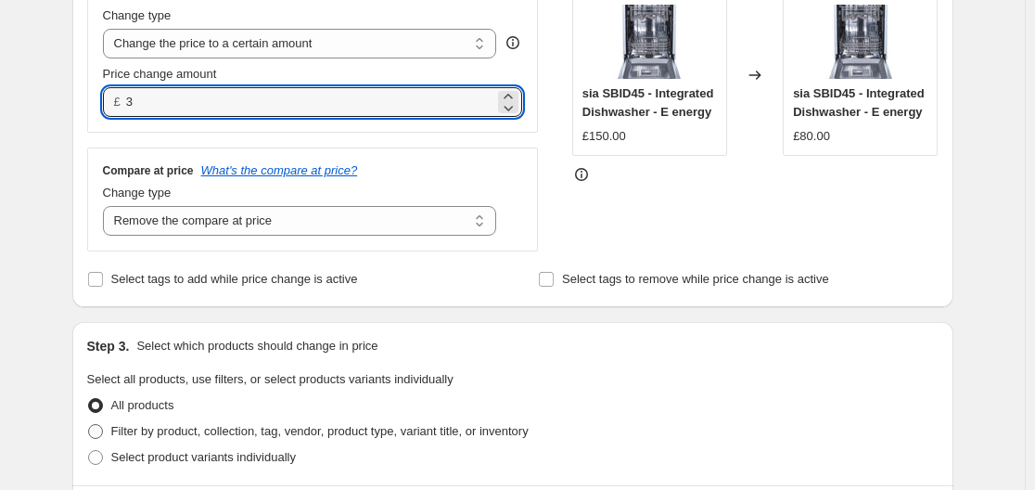
type input "3.00"
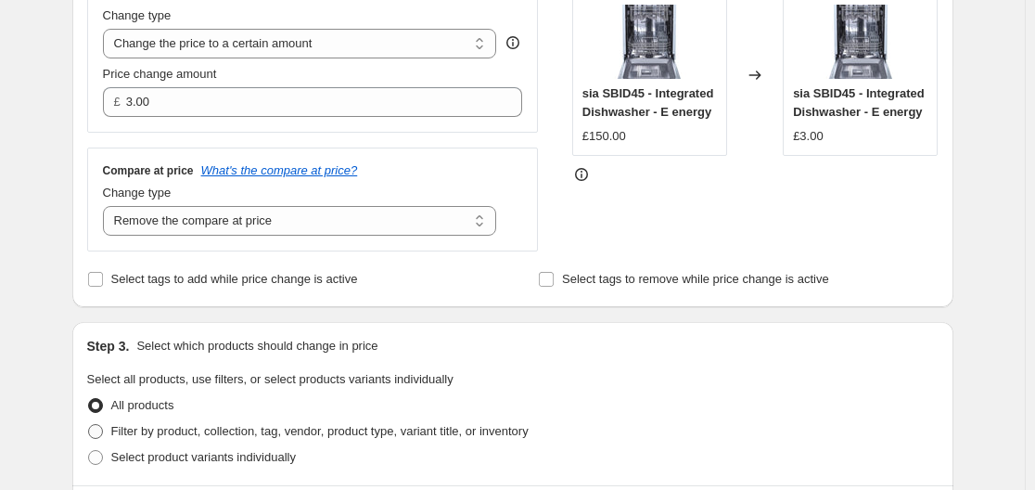
click at [211, 423] on span "Filter by product, collection, tag, vendor, product type, variant title, or inv…" at bounding box center [319, 431] width 417 height 19
click at [89, 424] on input "Filter by product, collection, tag, vendor, product type, variant title, or inv…" at bounding box center [88, 424] width 1 height 1
radio input "true"
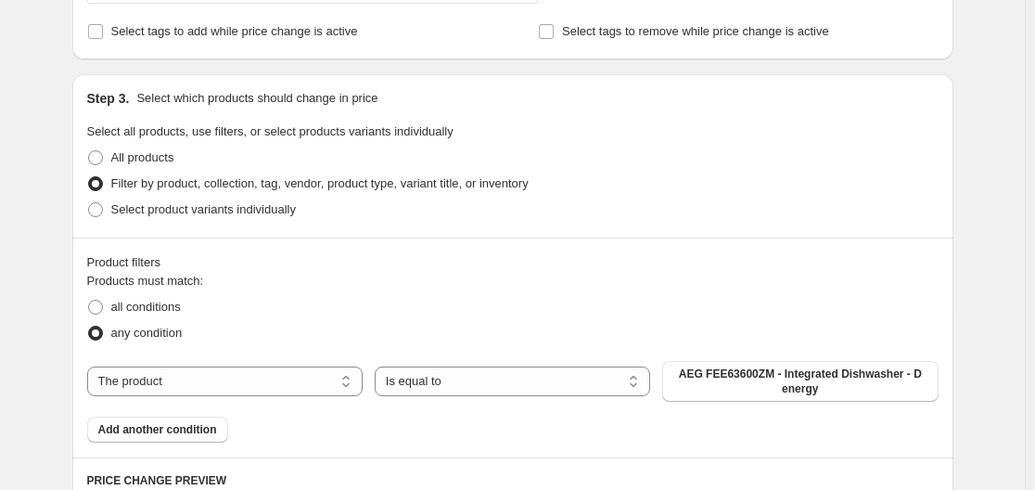
scroll to position [649, 0]
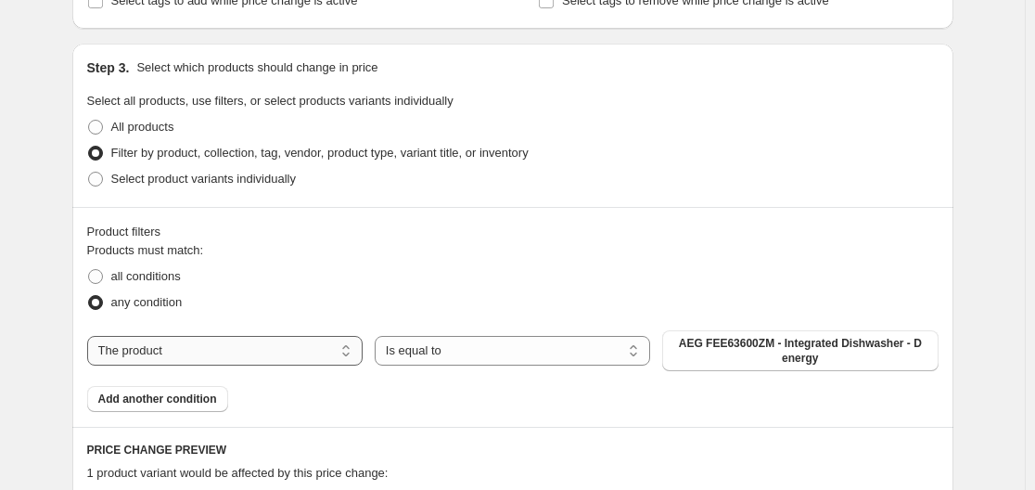
click at [328, 354] on select "The product The product's collection The product's tag The product's vendor The…" at bounding box center [224, 351] width 275 height 30
select select "collection"
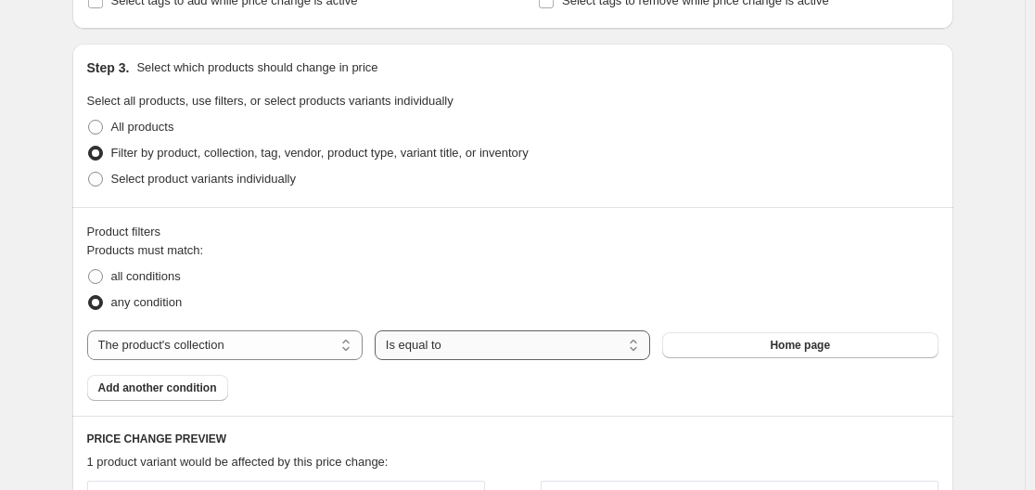
click at [486, 348] on select "Is equal to Is not equal to" at bounding box center [512, 345] width 275 height 30
drag, startPoint x: 486, startPoint y: 348, endPoint x: 519, endPoint y: 348, distance: 33.4
click at [486, 348] on select "Is equal to Is not equal to" at bounding box center [512, 345] width 275 height 30
click at [739, 358] on button "Home page" at bounding box center [799, 345] width 275 height 26
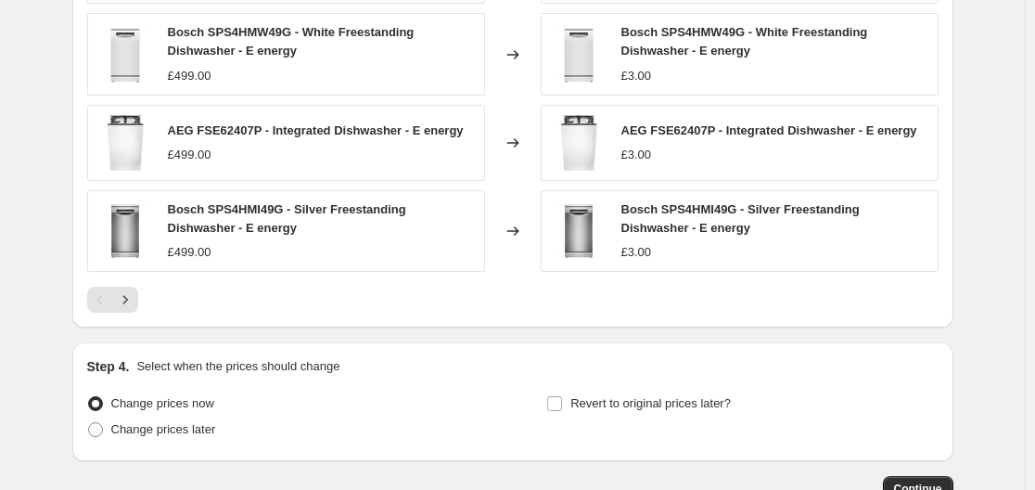
scroll to position [1206, 0]
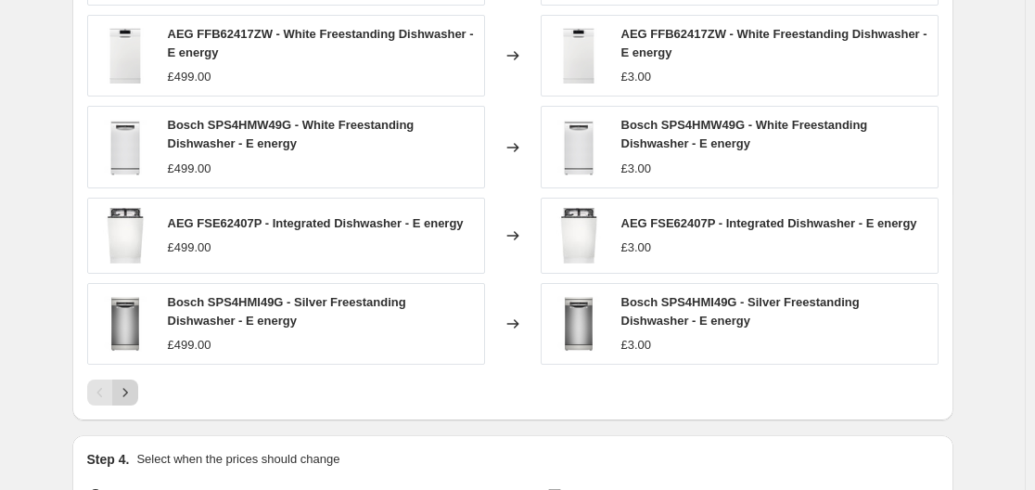
click at [127, 394] on icon "Next" at bounding box center [124, 392] width 5 height 8
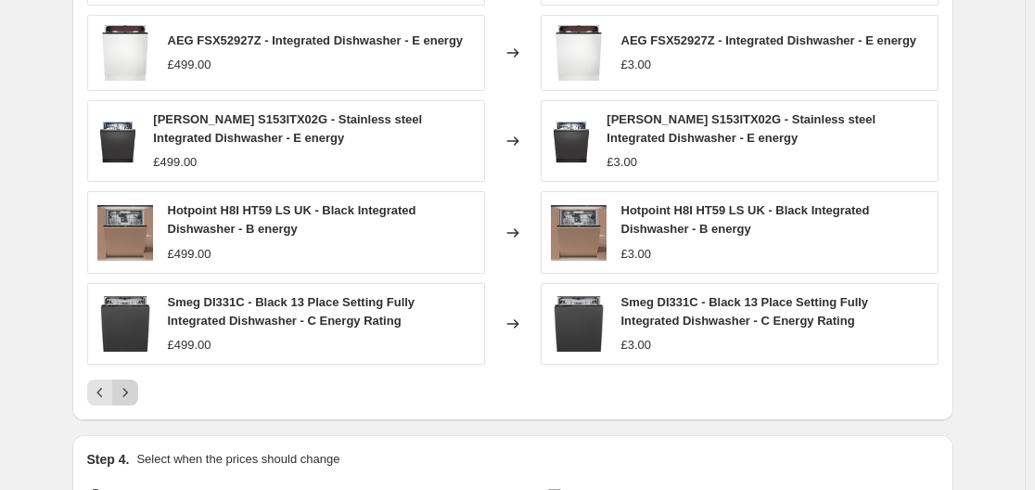
click at [127, 394] on icon "Next" at bounding box center [124, 392] width 5 height 8
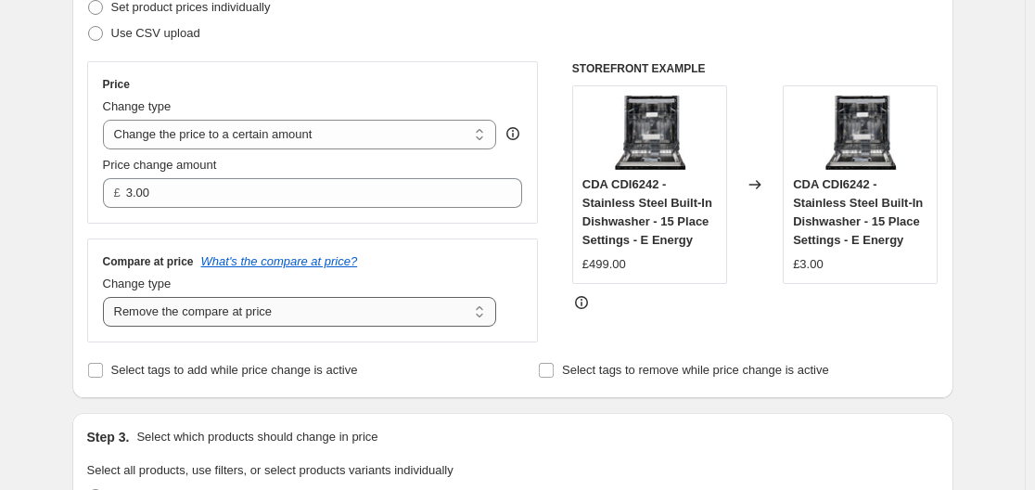
scroll to position [278, 0]
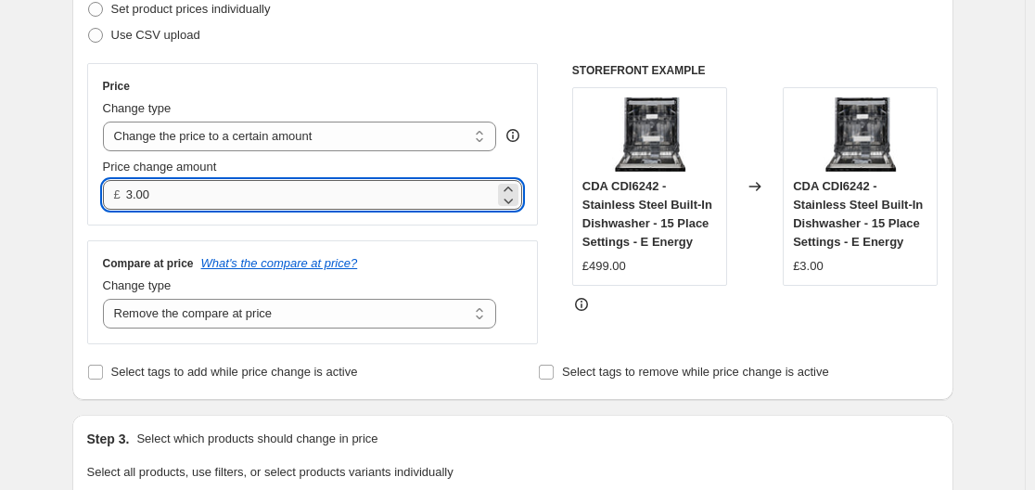
click at [224, 192] on input "3.00" at bounding box center [310, 195] width 368 height 30
type input "150.00"
click at [262, 232] on div "Price Change type Change the price to a certain amount Change the price by a ce…" at bounding box center [313, 203] width 452 height 281
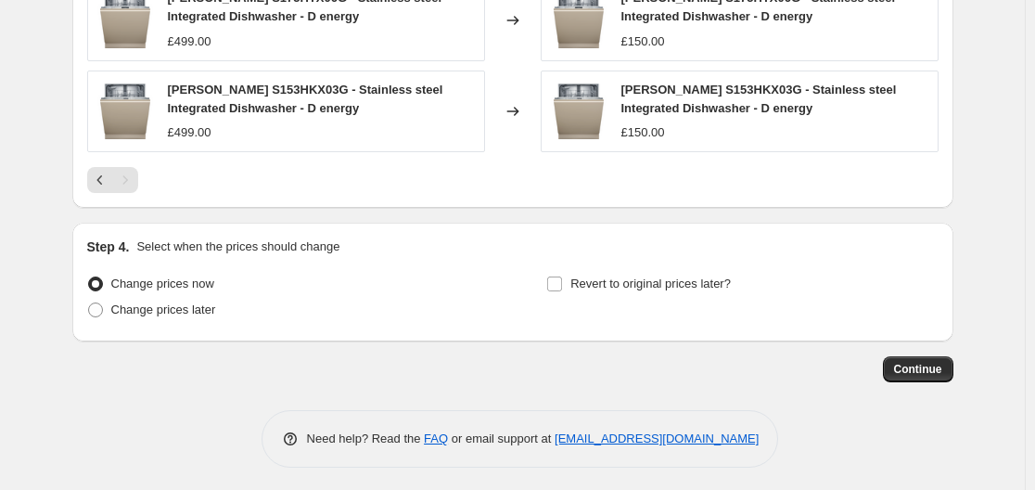
scroll to position [1339, 0]
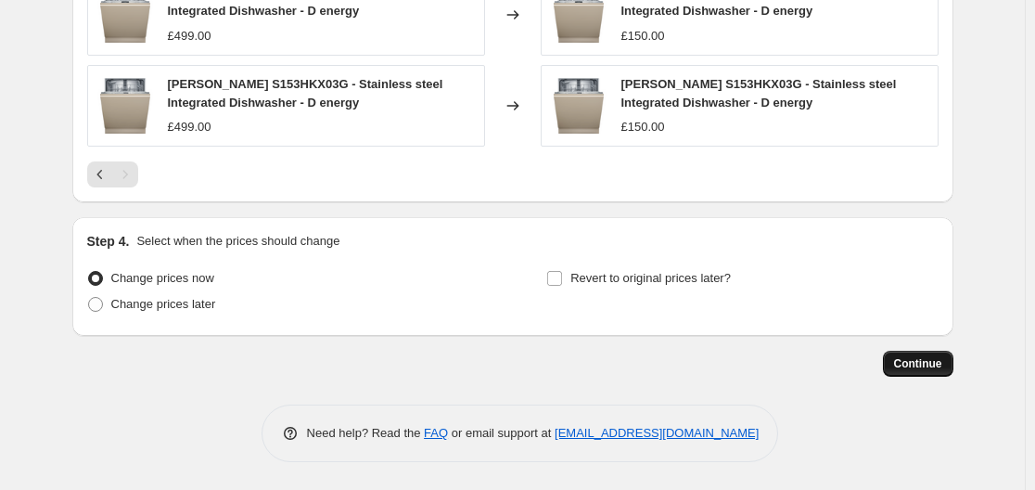
click at [894, 356] on button "Continue" at bounding box center [918, 364] width 70 height 26
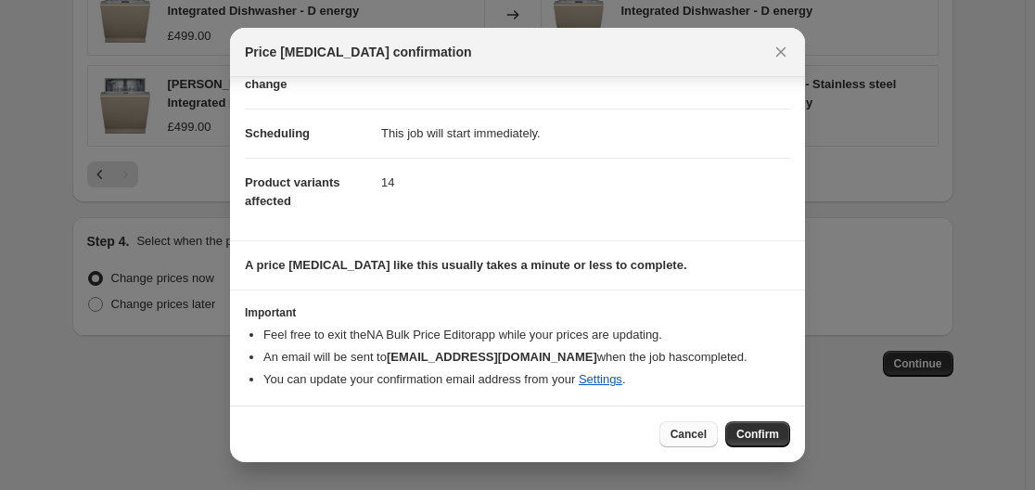
scroll to position [120, 0]
click at [759, 432] on span "Confirm" at bounding box center [757, 434] width 43 height 15
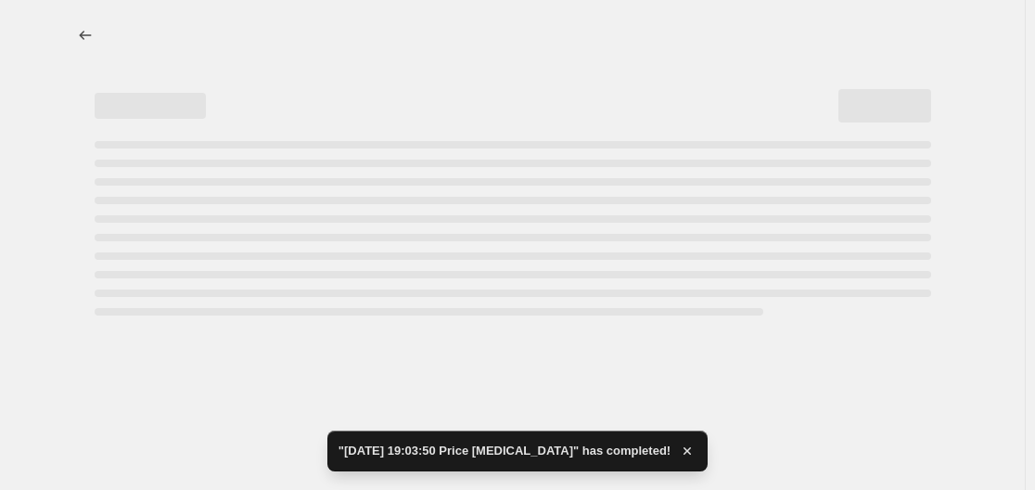
select select "remove"
select select "collection"
